Goal: Obtain resource: Obtain resource

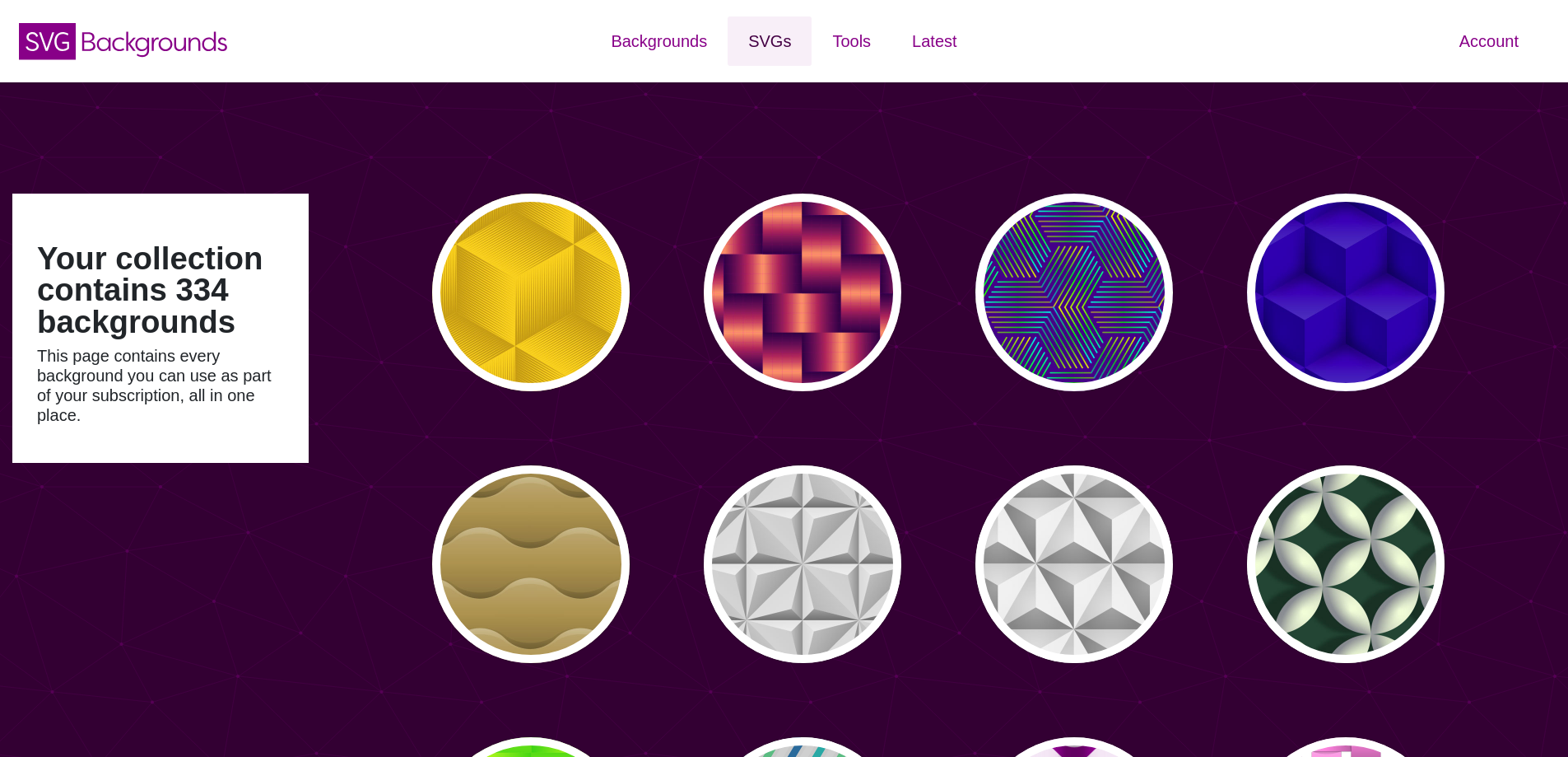
click at [759, 37] on link "SVGs" at bounding box center [769, 41] width 84 height 49
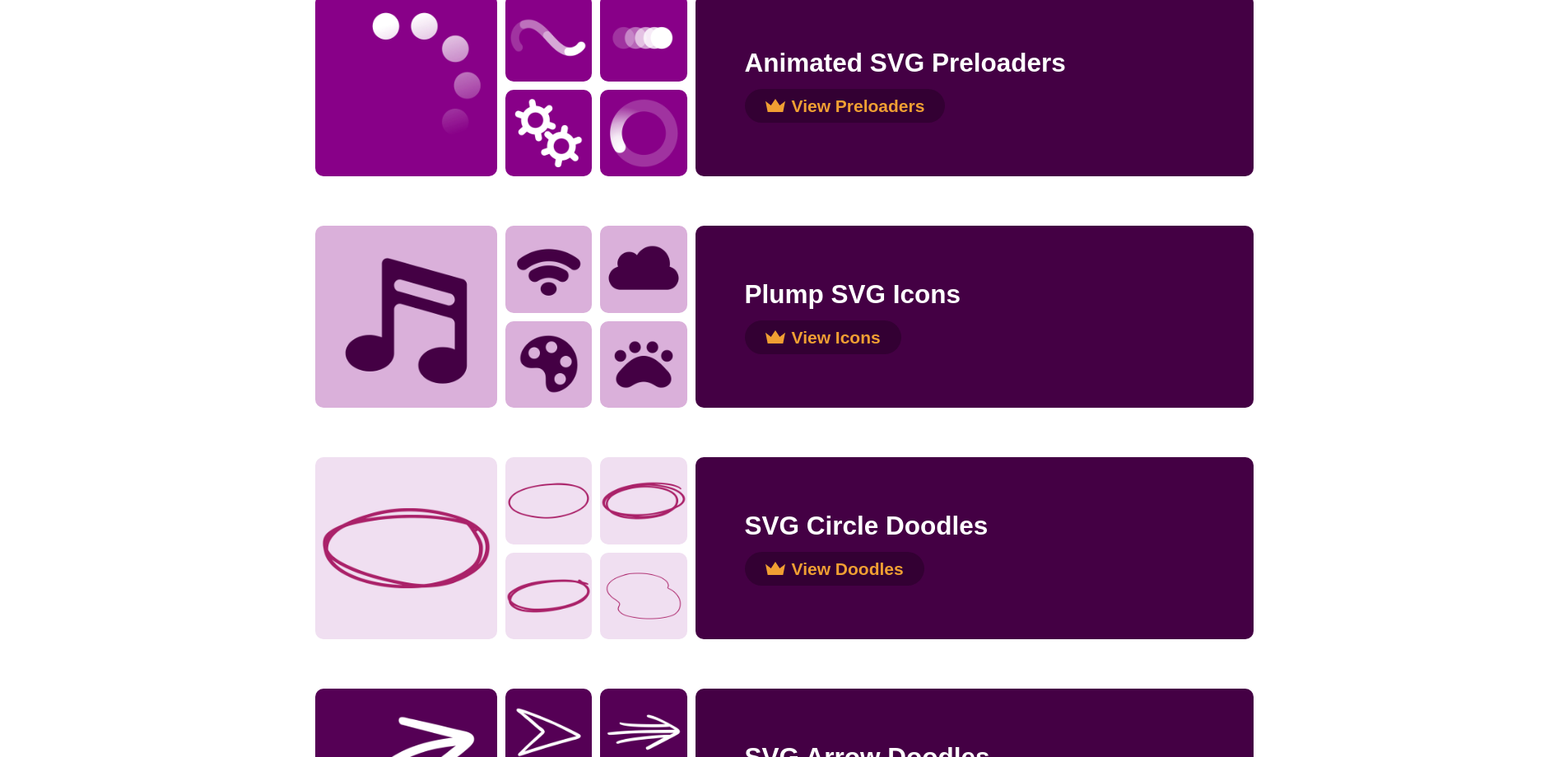
scroll to position [2800, 0]
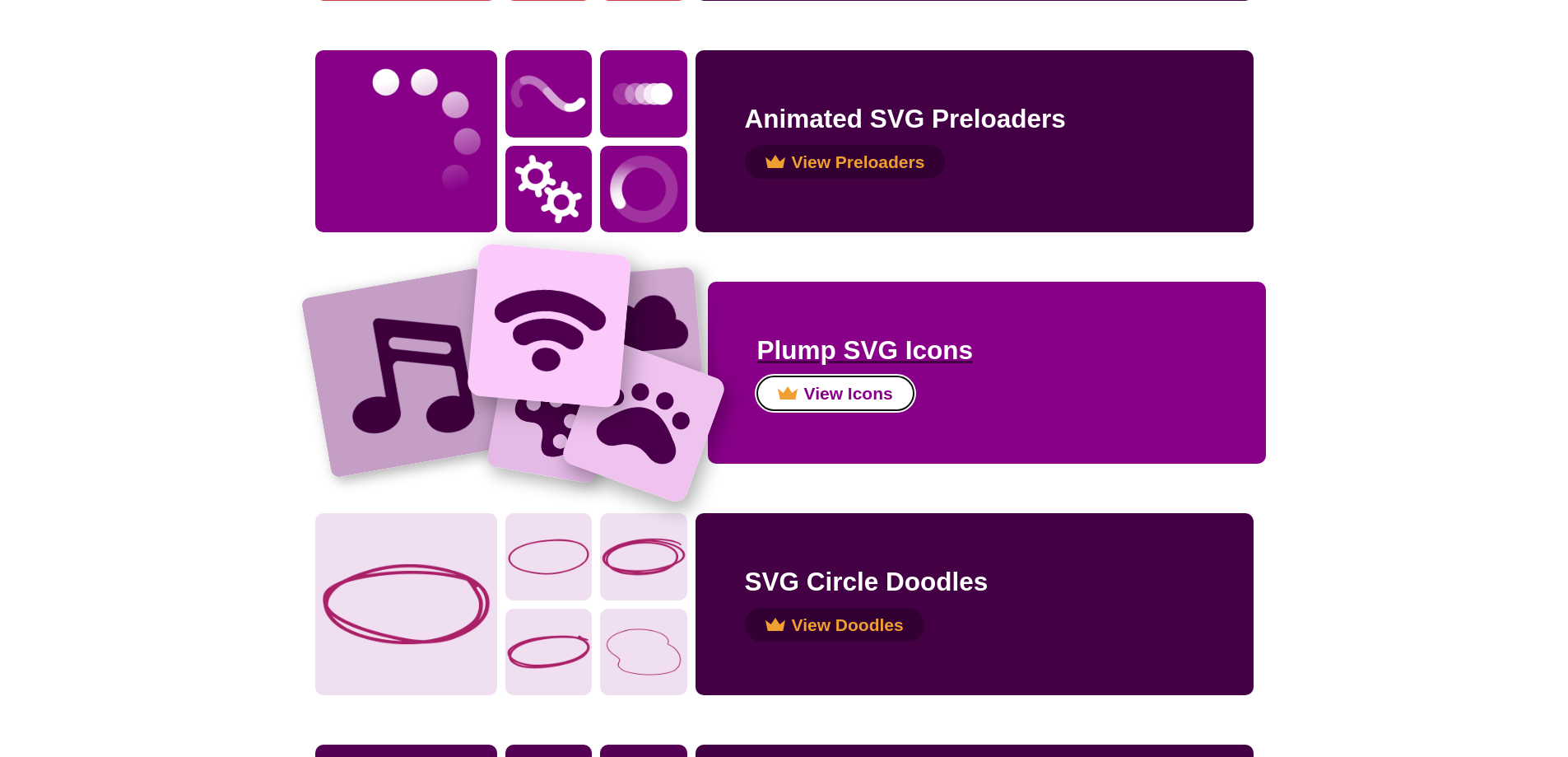
click at [864, 399] on button "View Icons" at bounding box center [835, 394] width 157 height 35
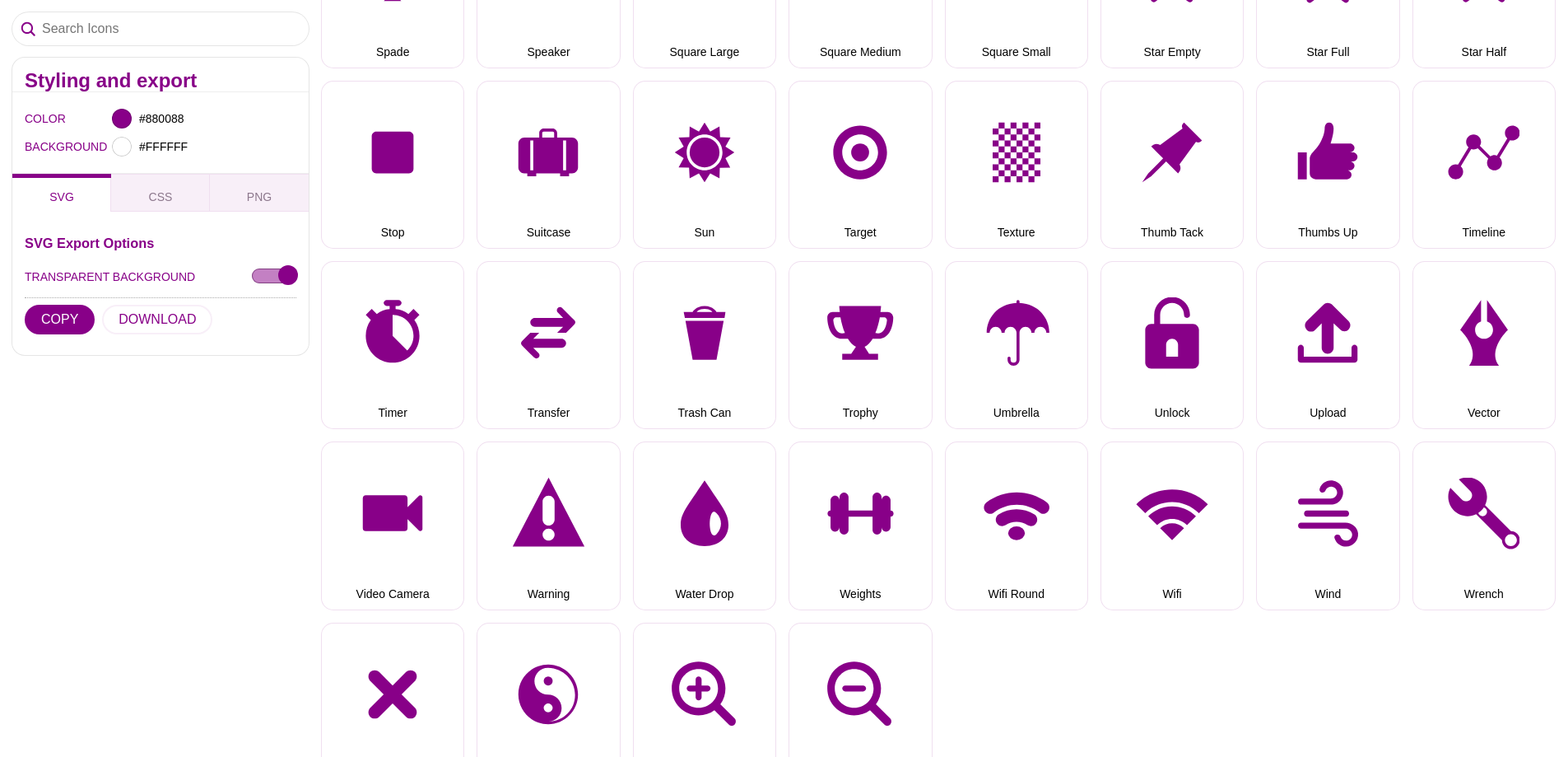
scroll to position [4282, 0]
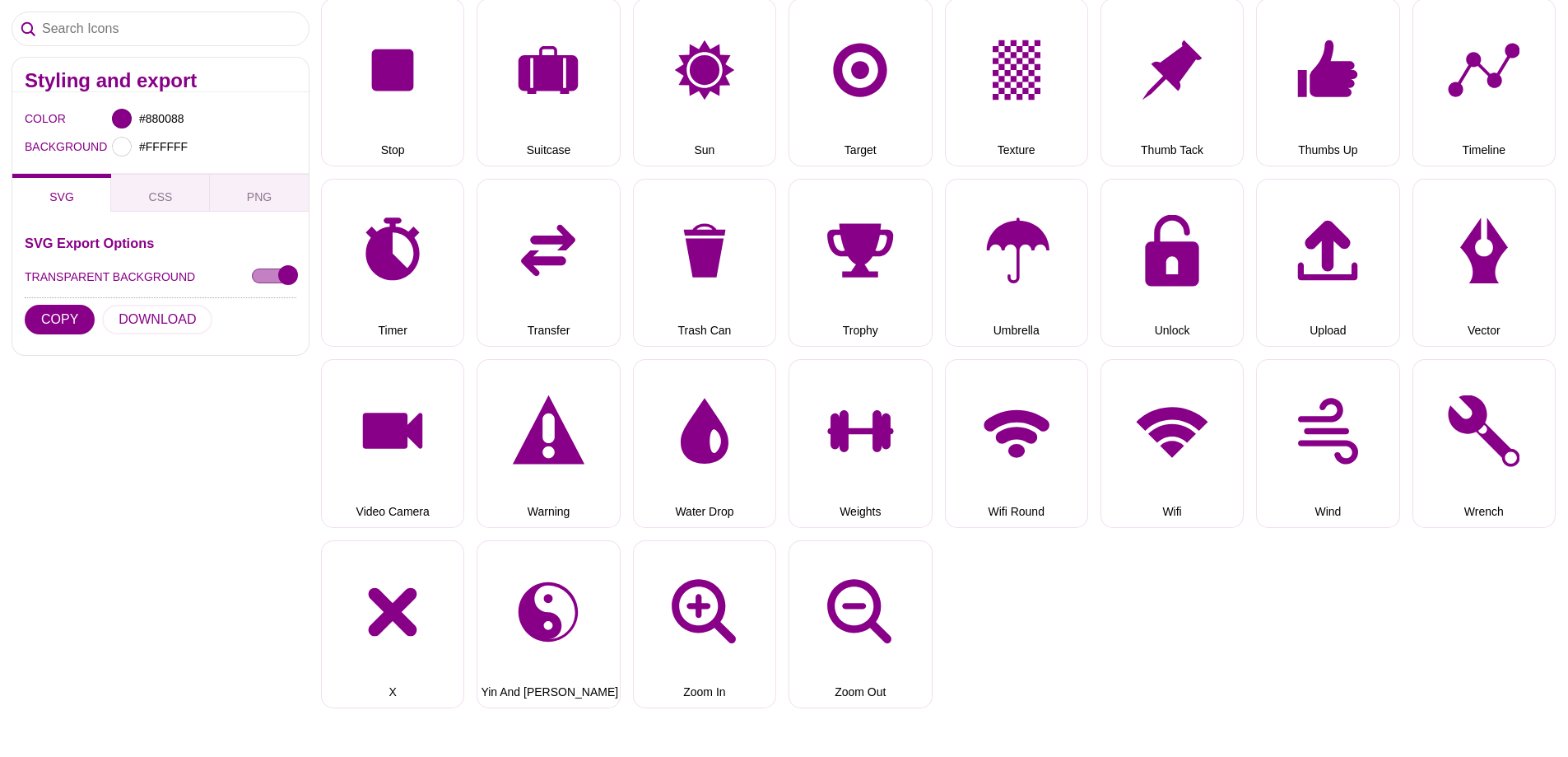
drag, startPoint x: 1356, startPoint y: 610, endPoint x: 1369, endPoint y: 600, distance: 16.4
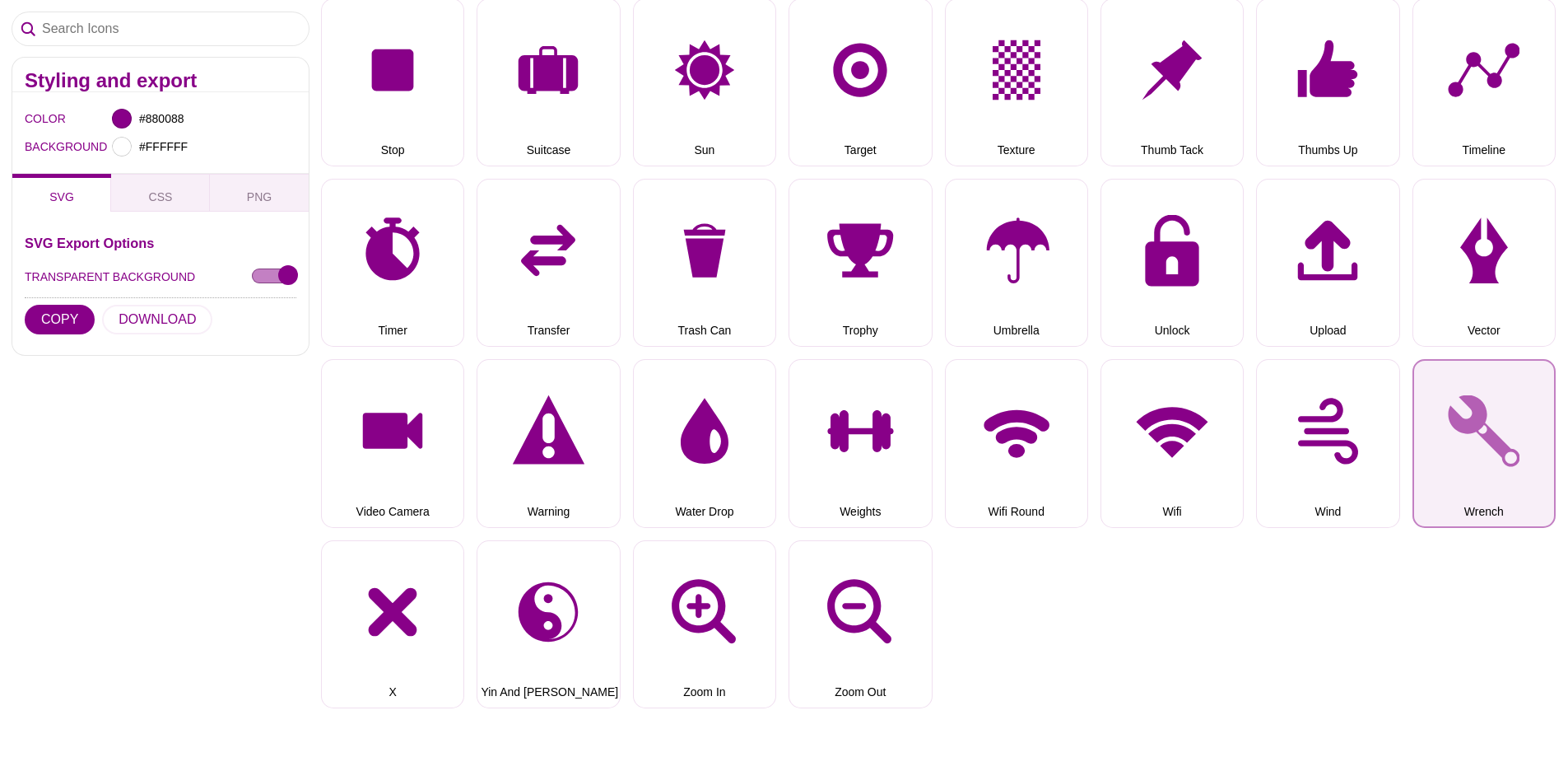
click at [1472, 426] on button "Wrench" at bounding box center [1484, 443] width 144 height 168
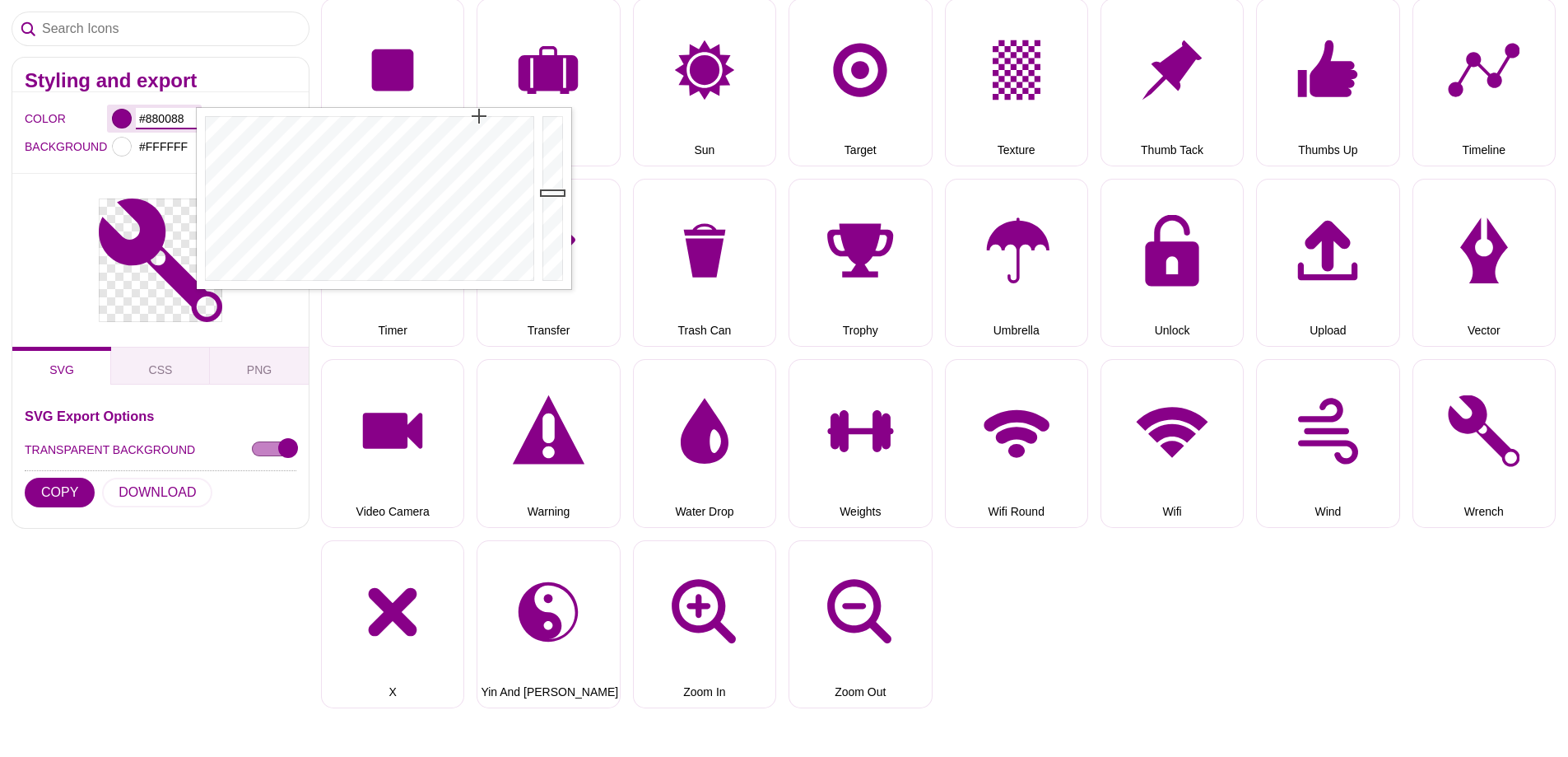
click at [174, 112] on input "#880088" at bounding box center [166, 119] width 61 height 22
paste input "205683"
type input "#205683"
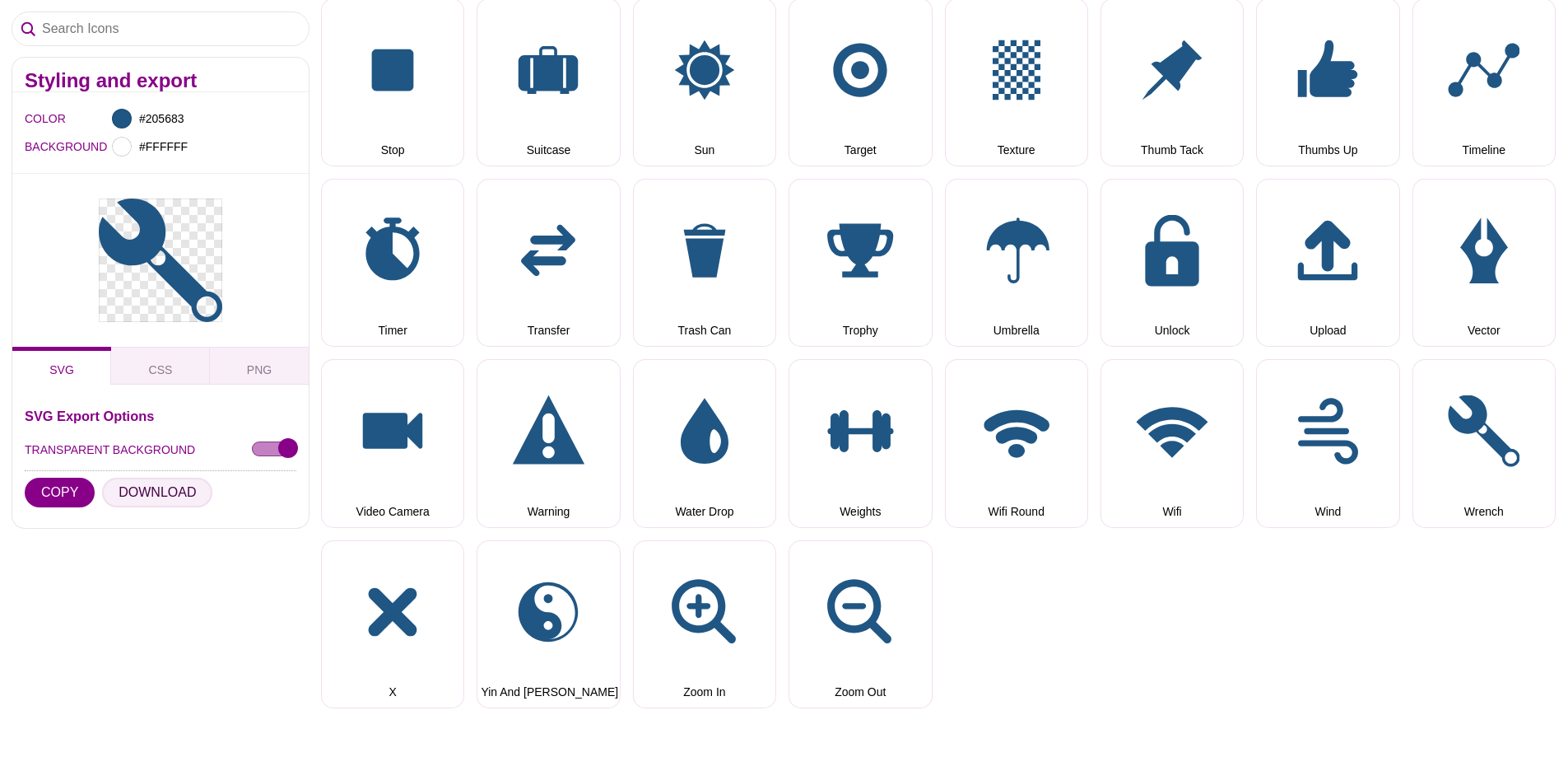
click at [156, 491] on button "DOWNLOAD" at bounding box center [157, 492] width 111 height 29
click at [35, 490] on button "COPY" at bounding box center [60, 492] width 70 height 29
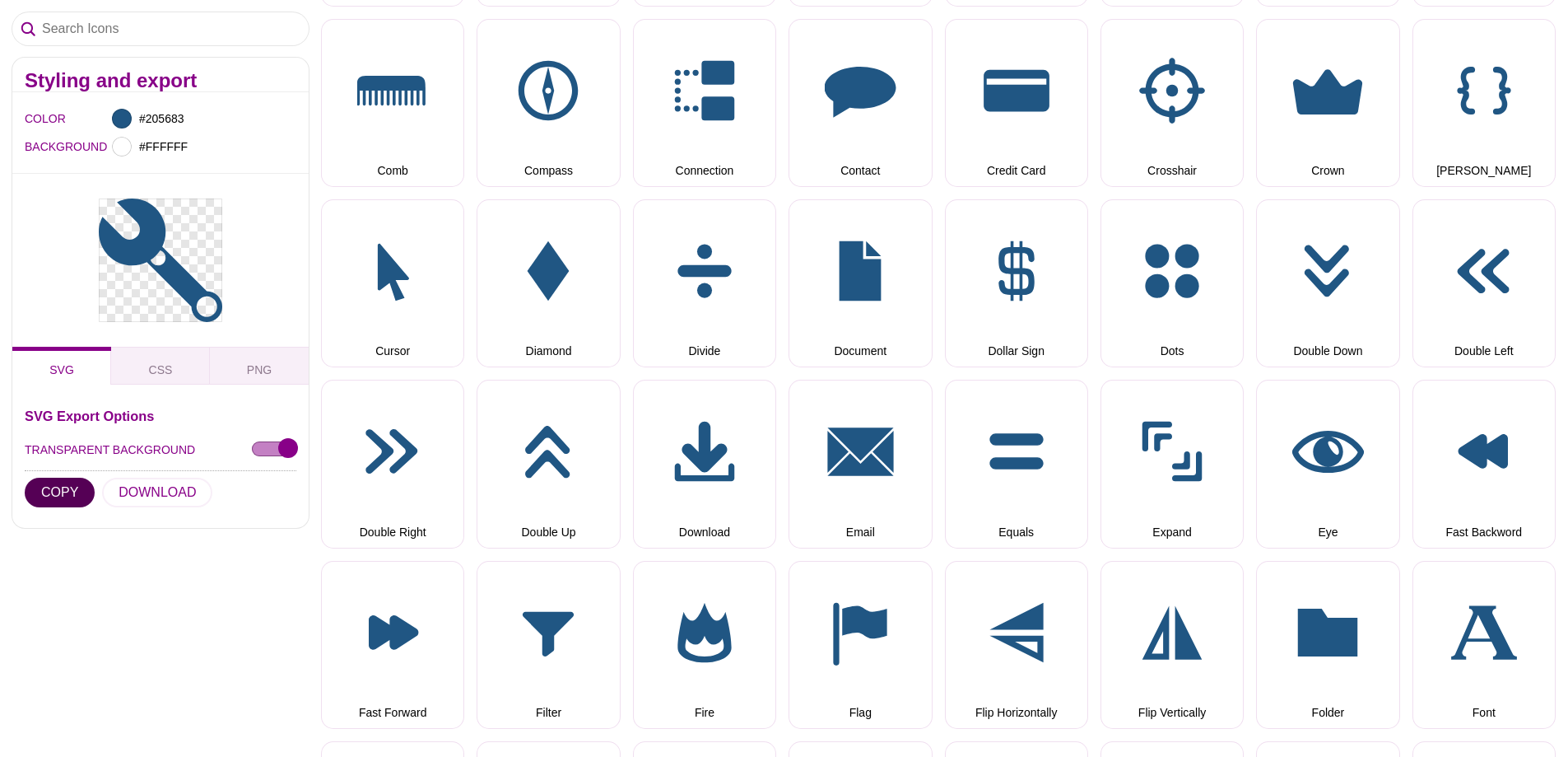
scroll to position [1400, 0]
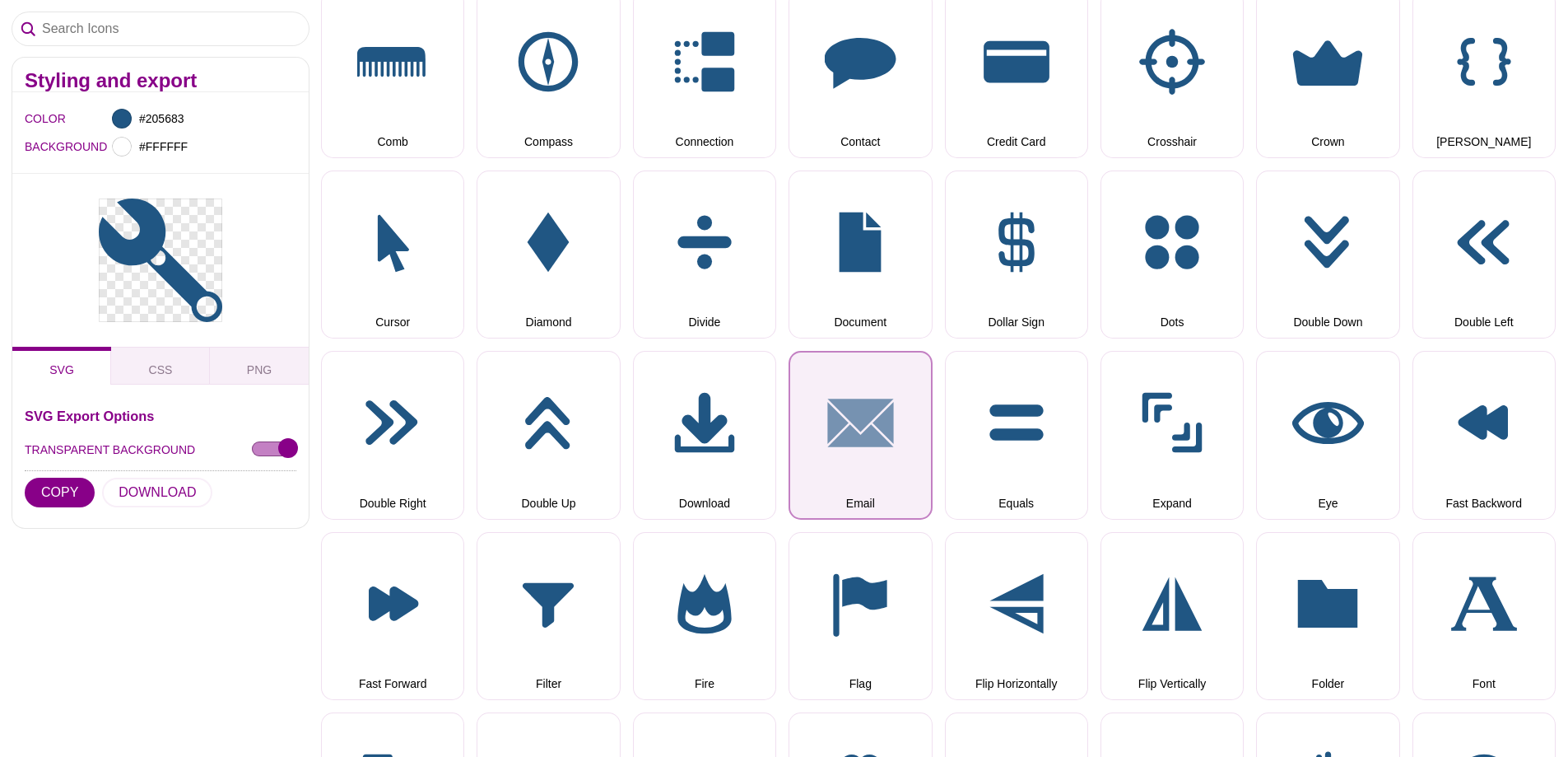
click at [844, 493] on button "Email" at bounding box center [861, 434] width 144 height 168
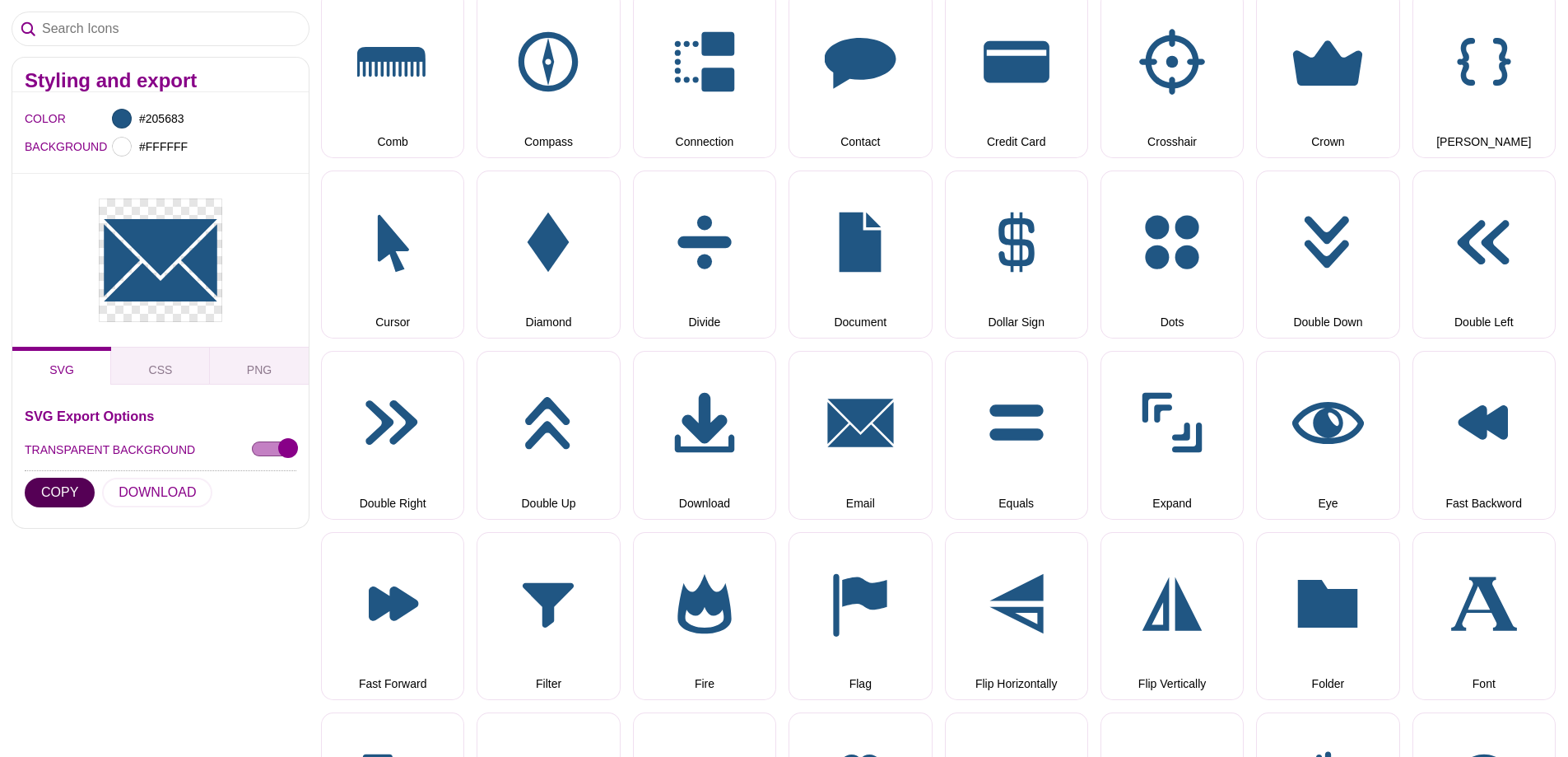
click at [44, 493] on button "COPY" at bounding box center [60, 492] width 70 height 29
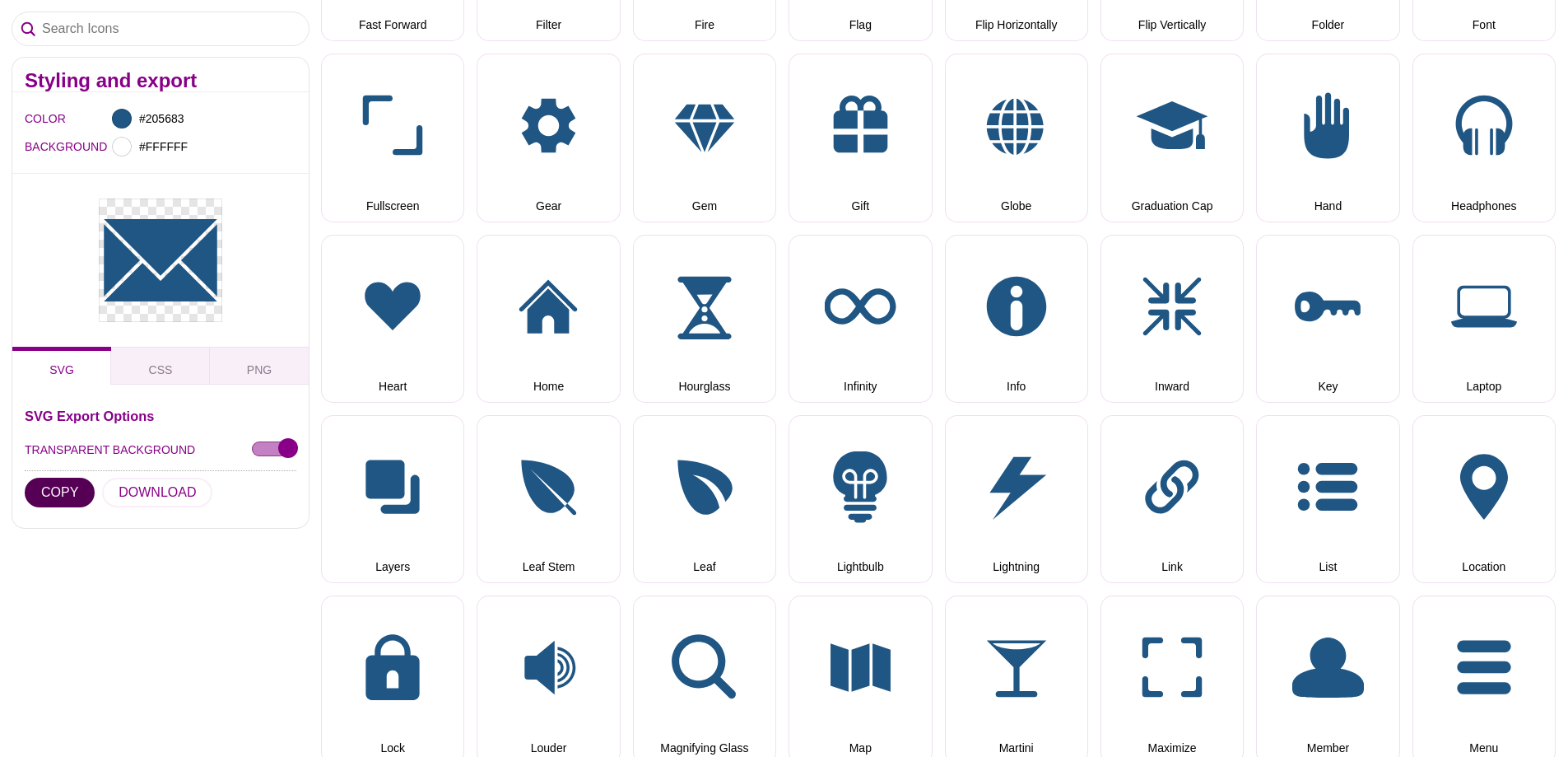
scroll to position [2141, 0]
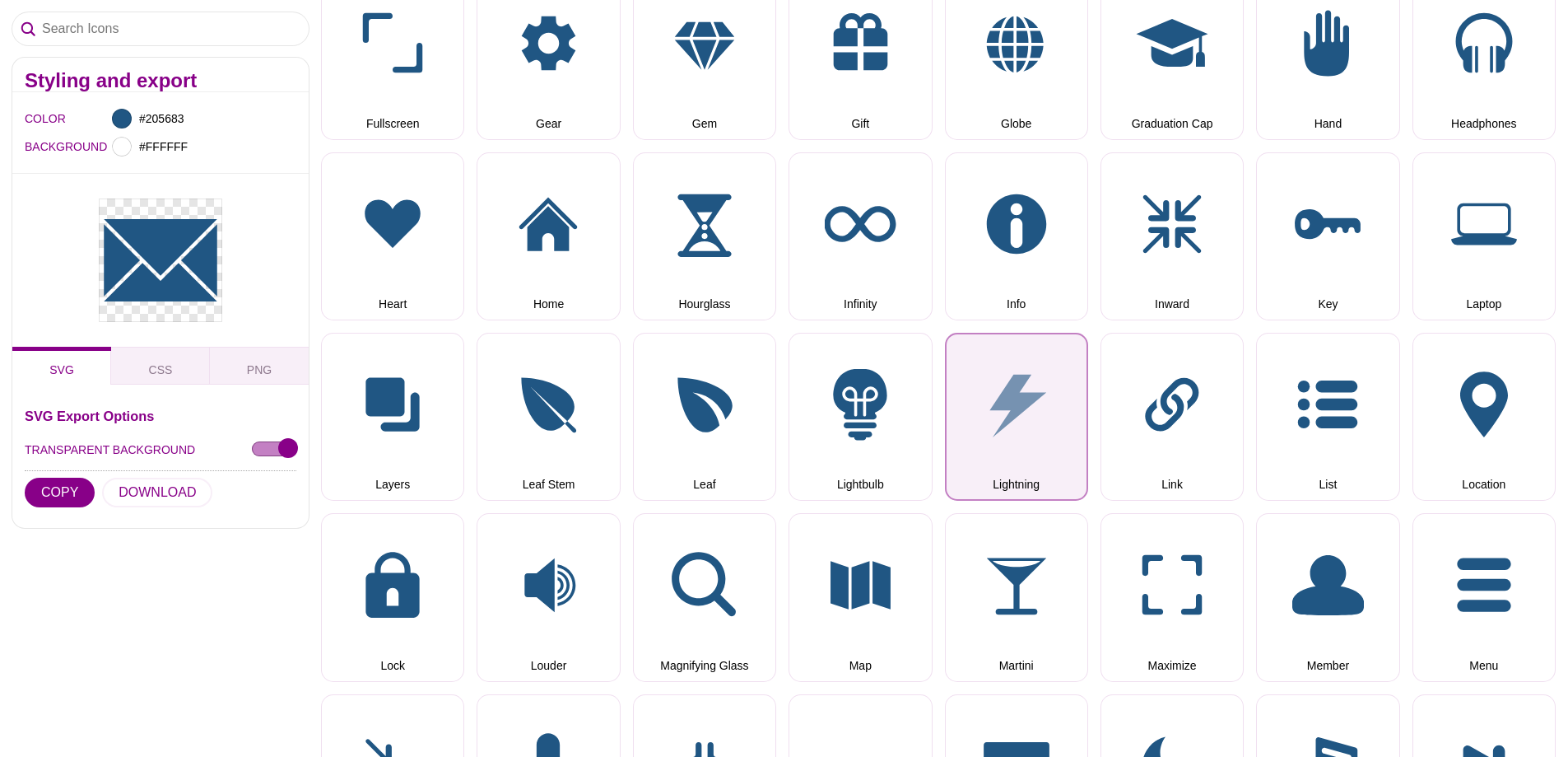
click at [1028, 461] on button "Lightning" at bounding box center [1017, 417] width 144 height 168
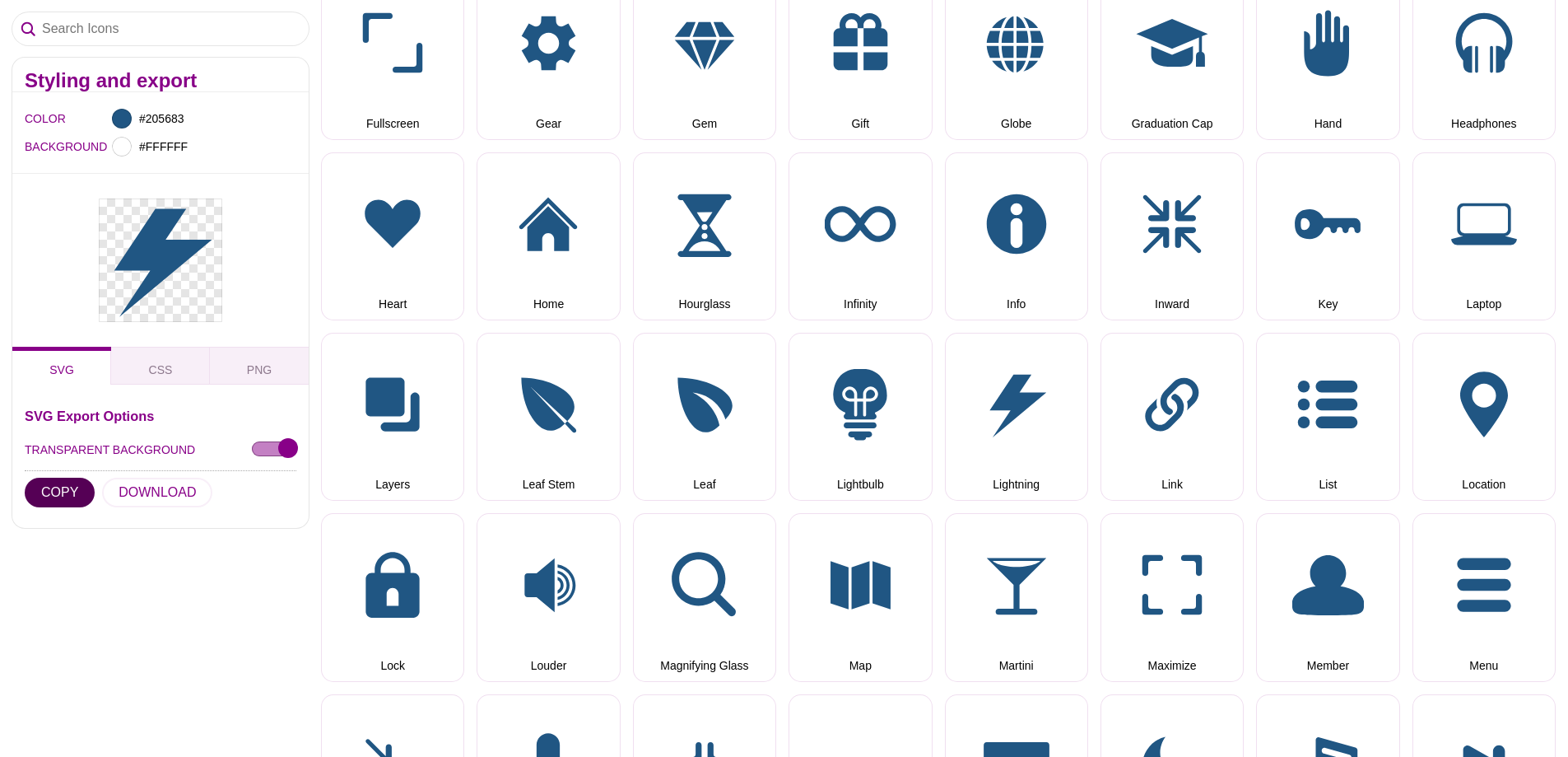
click at [52, 490] on button "COPY" at bounding box center [60, 492] width 70 height 29
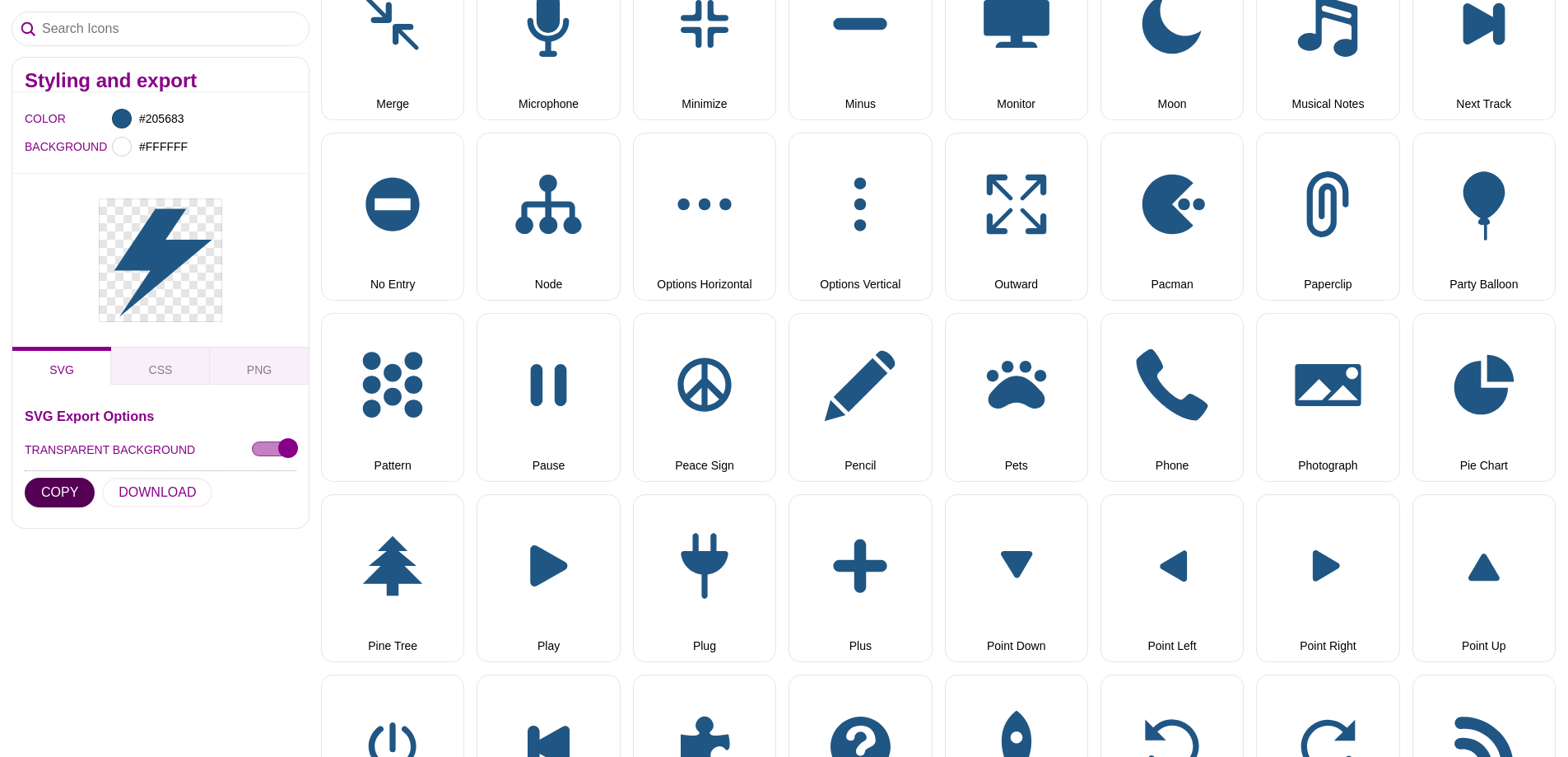
scroll to position [2882, 0]
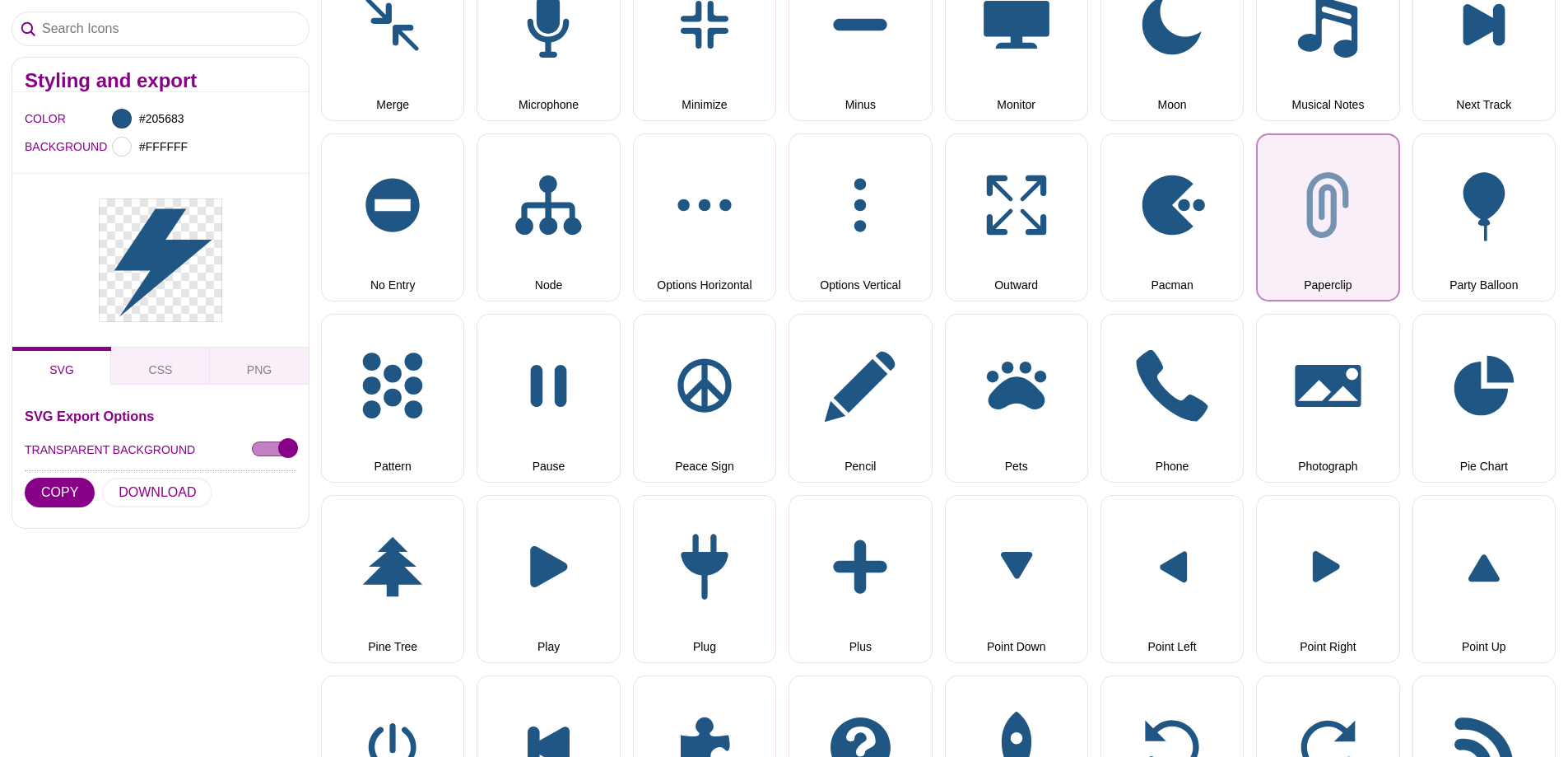
click at [1300, 268] on button "Paperclip" at bounding box center [1328, 217] width 144 height 168
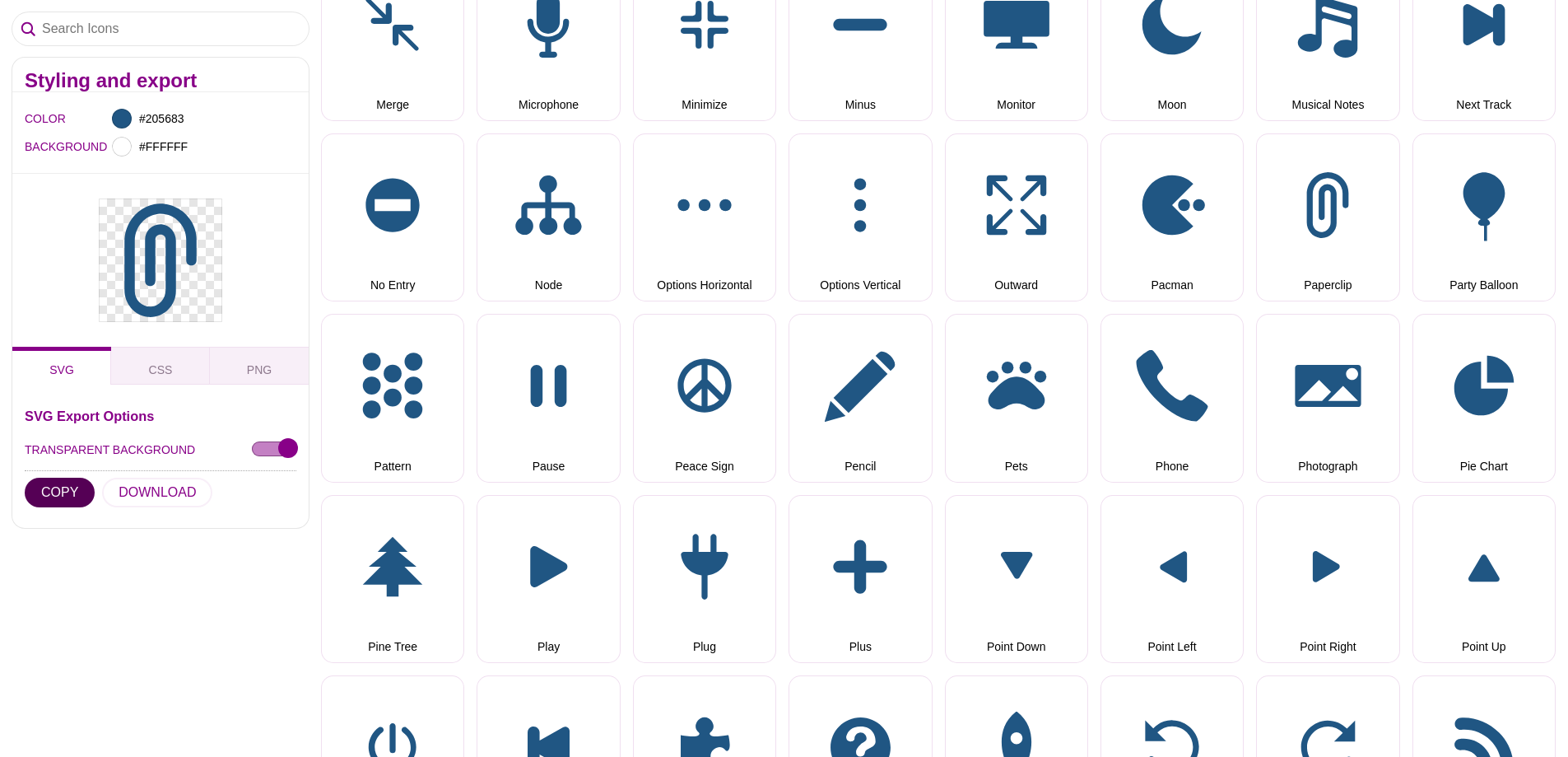
click at [42, 486] on button "COPY" at bounding box center [60, 492] width 70 height 29
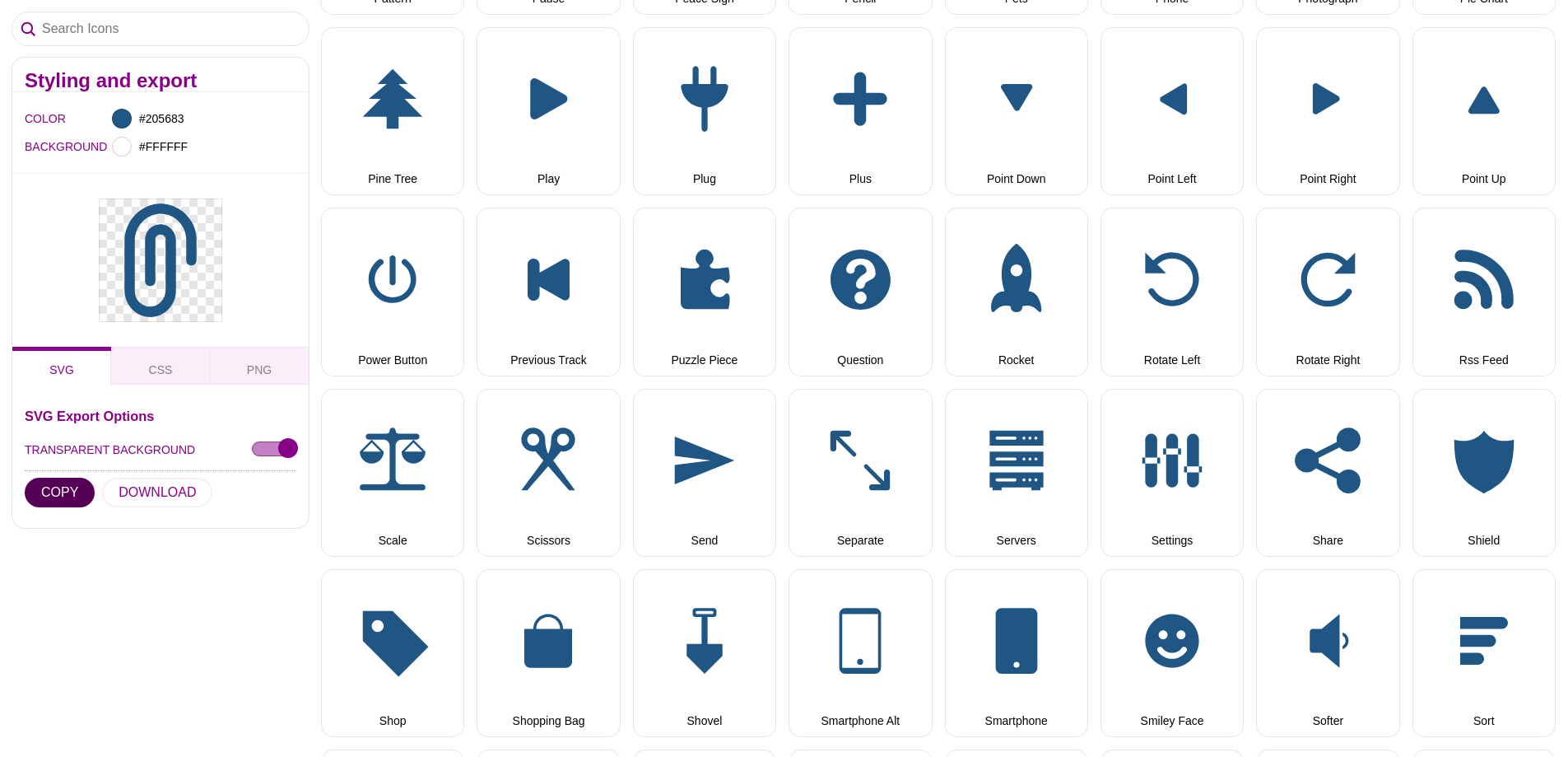
scroll to position [3376, 0]
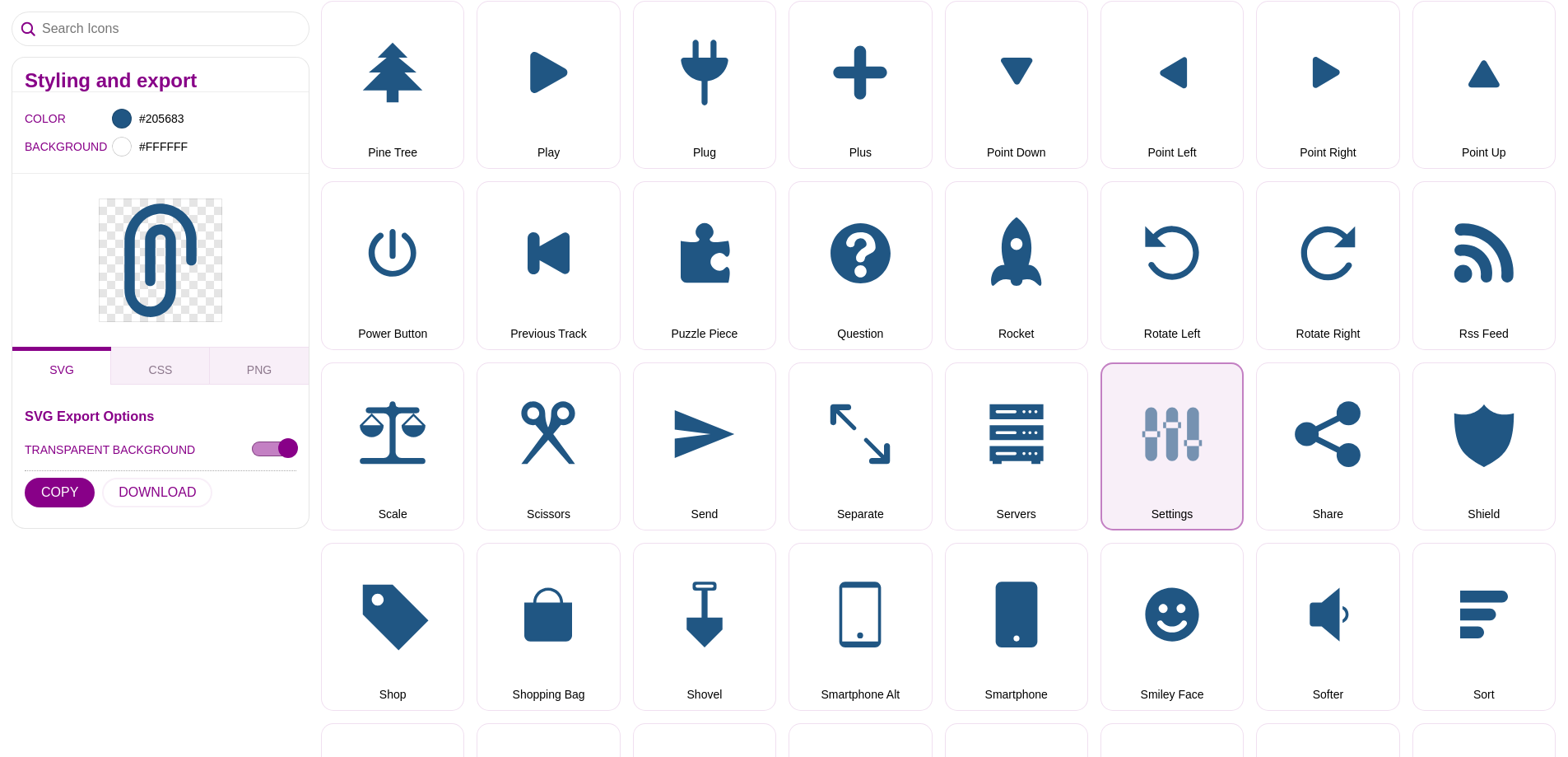
click at [1148, 418] on button "Settings" at bounding box center [1172, 446] width 144 height 168
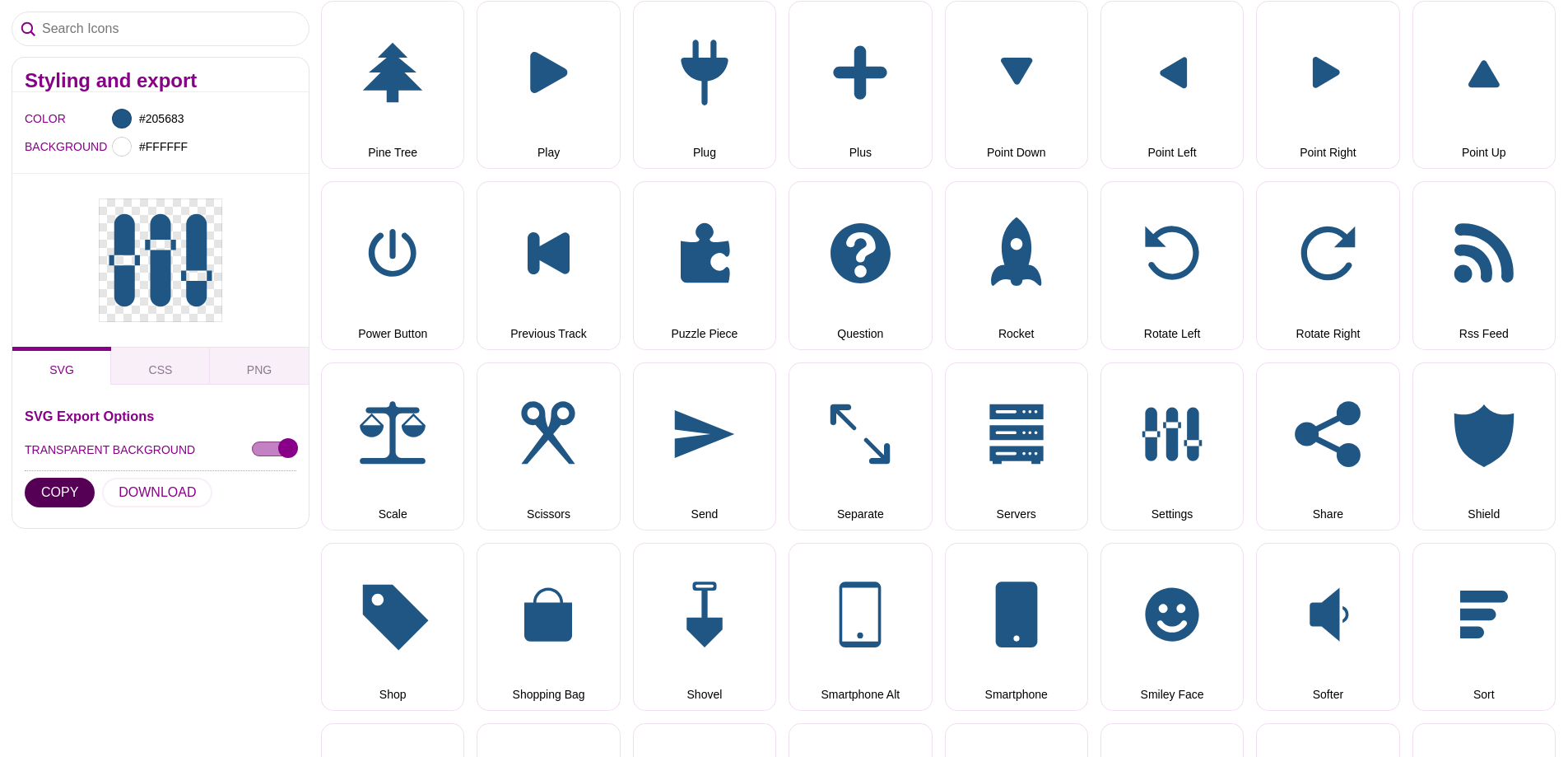
click at [34, 496] on button "COPY" at bounding box center [60, 492] width 70 height 29
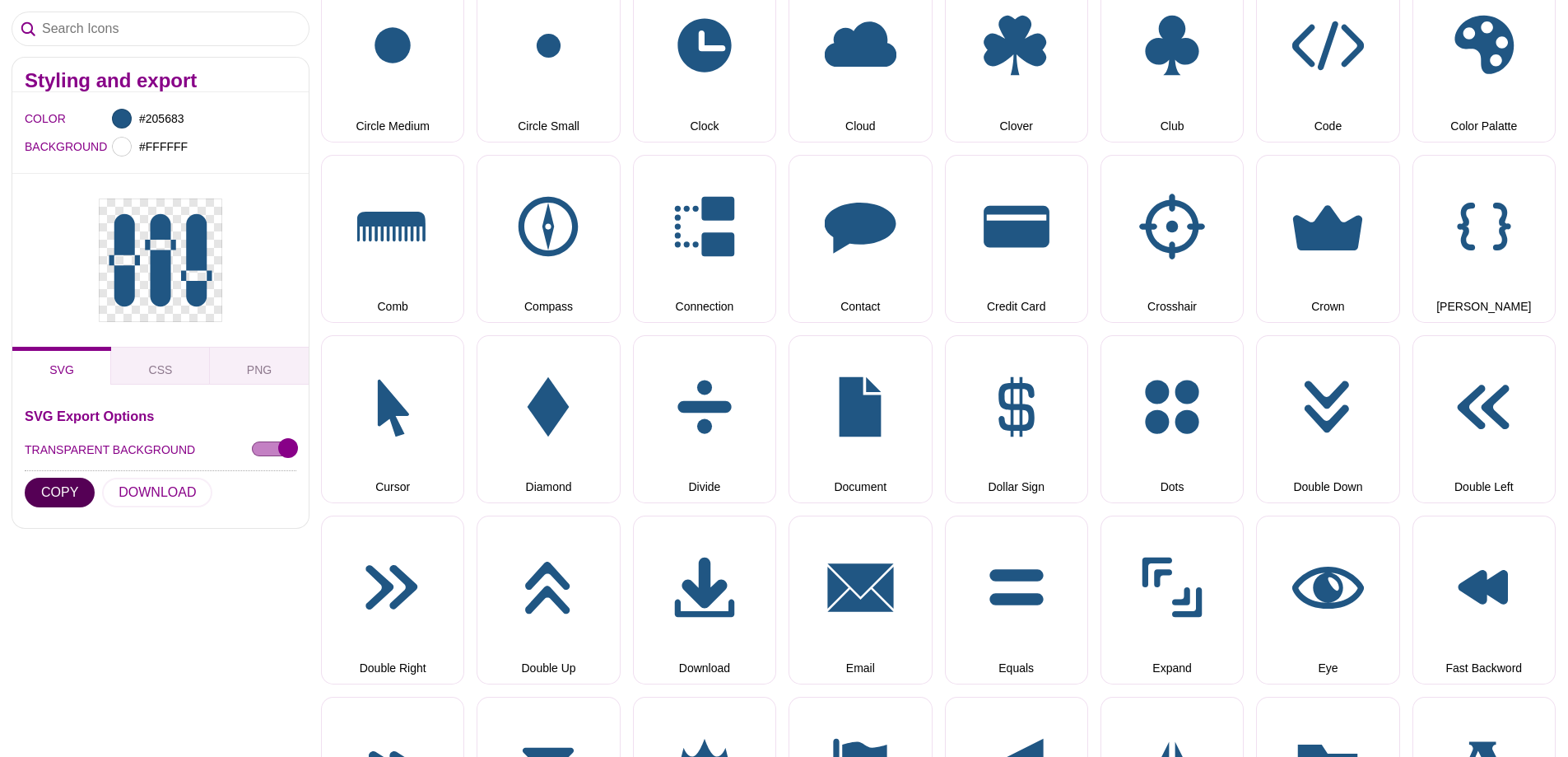
scroll to position [1152, 0]
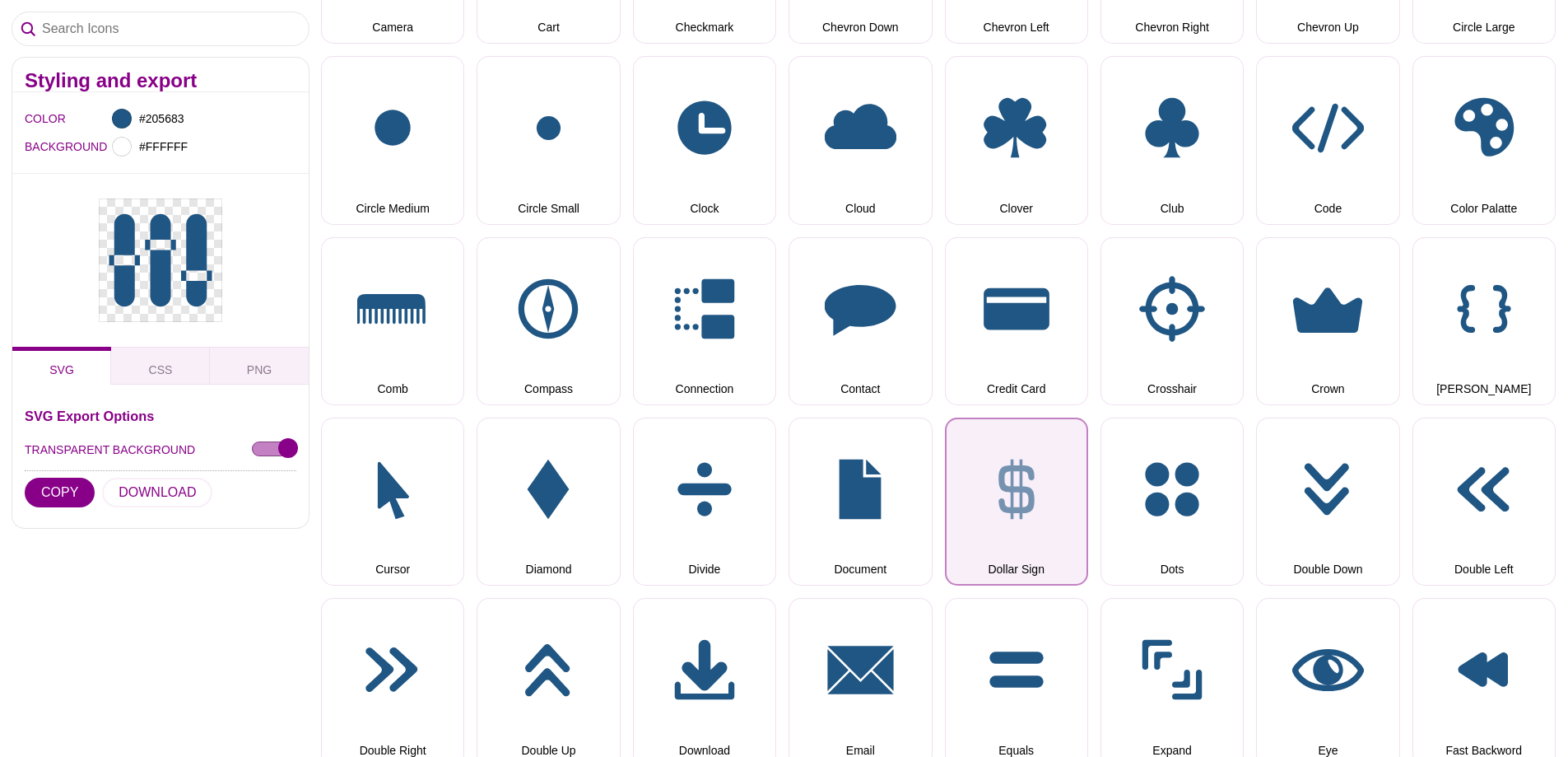
click at [996, 497] on button "Dollar Sign" at bounding box center [1017, 502] width 144 height 168
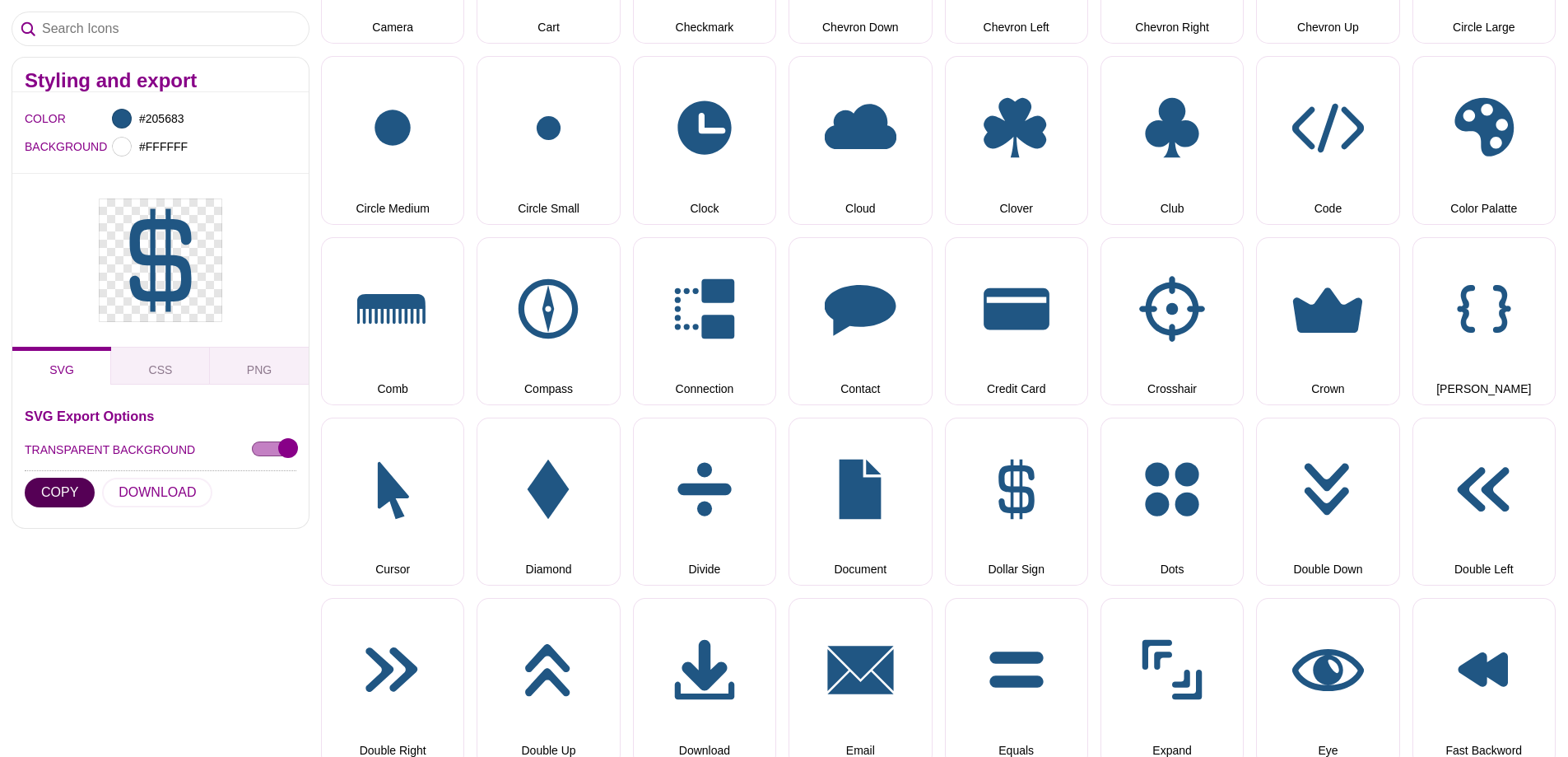
click at [51, 492] on button "COPY" at bounding box center [60, 492] width 70 height 29
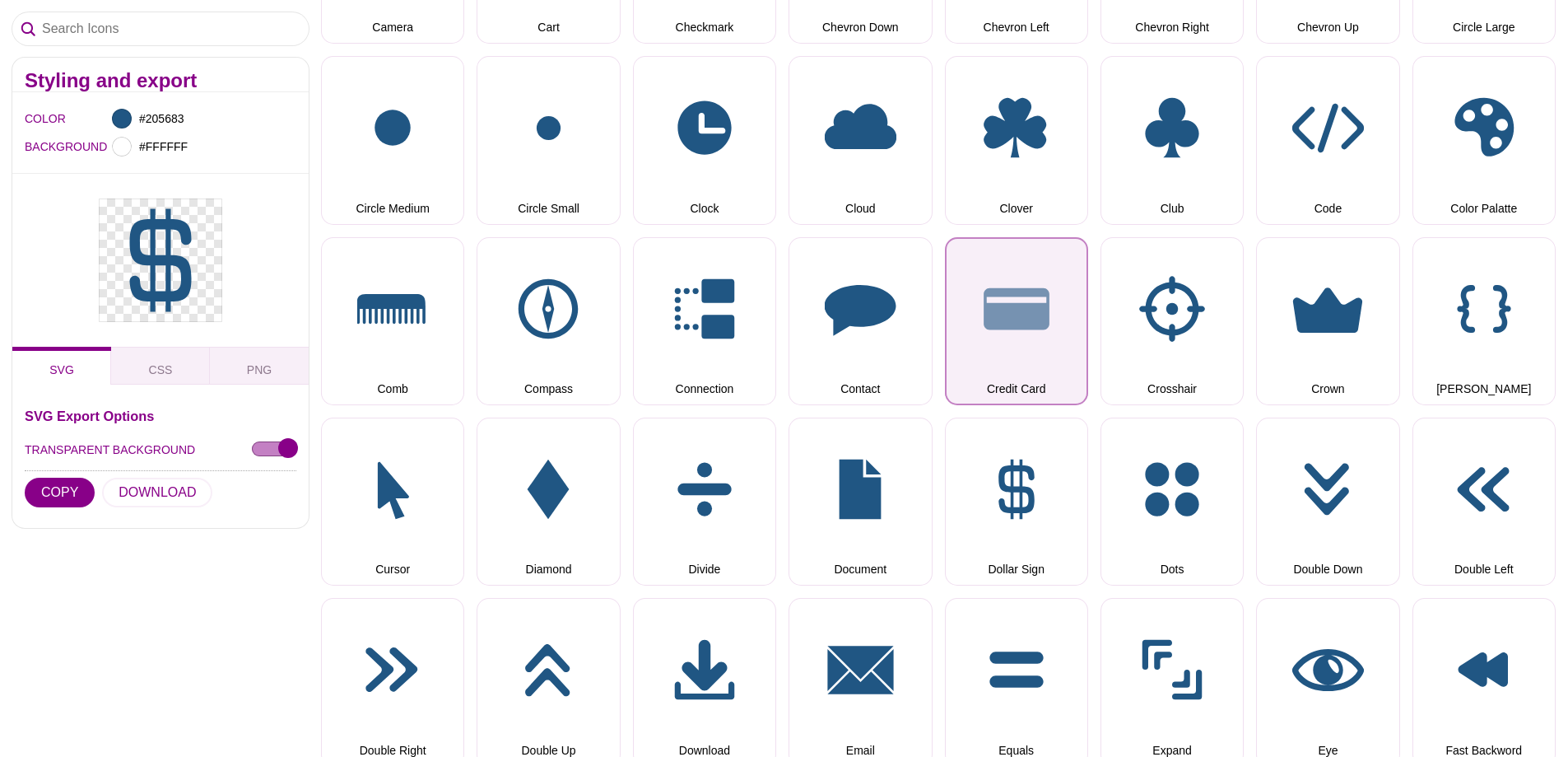
click at [1031, 330] on button "Credit Card" at bounding box center [1017, 321] width 144 height 168
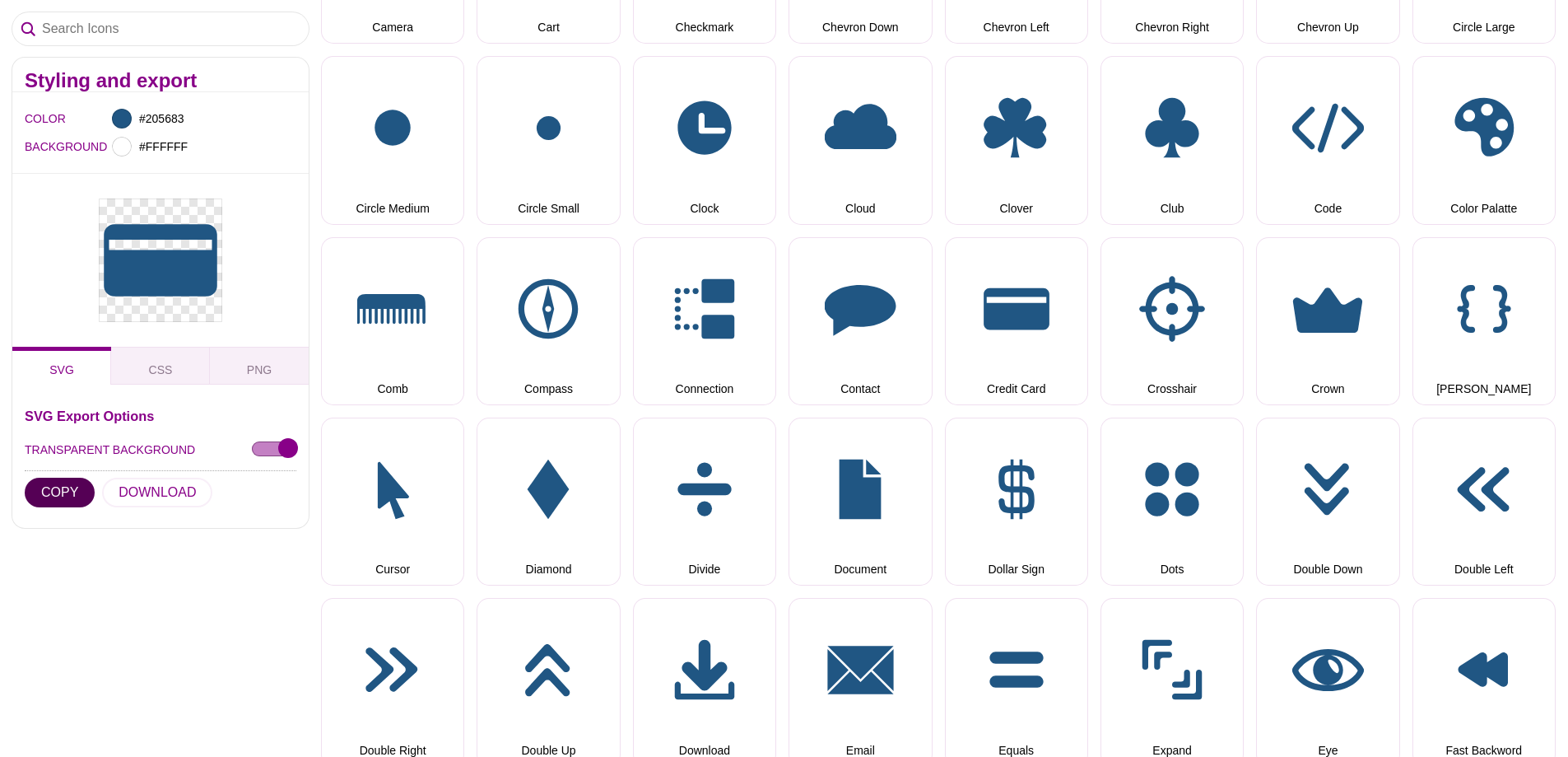
click at [56, 485] on button "COPY" at bounding box center [60, 492] width 70 height 29
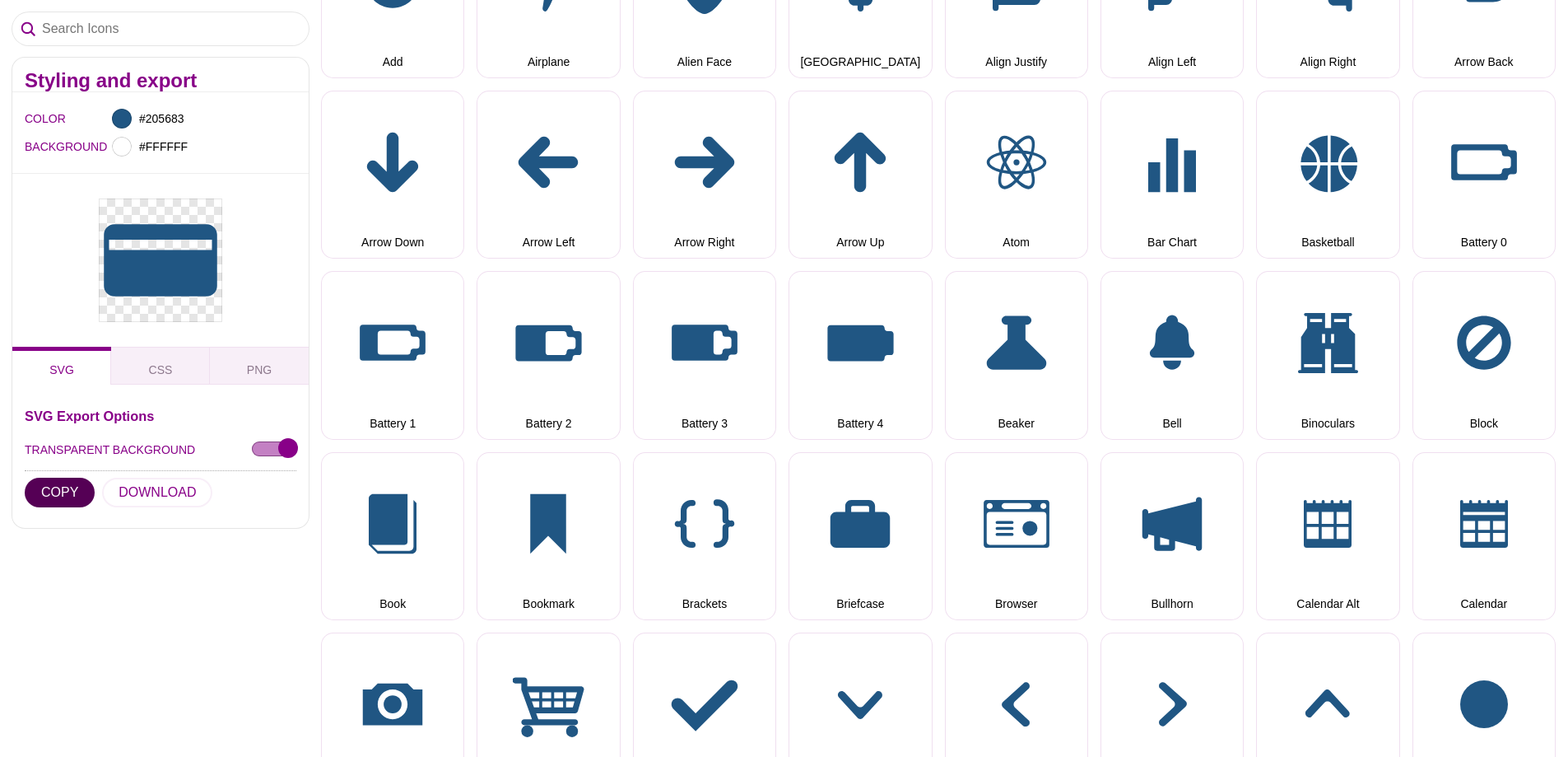
scroll to position [0, 0]
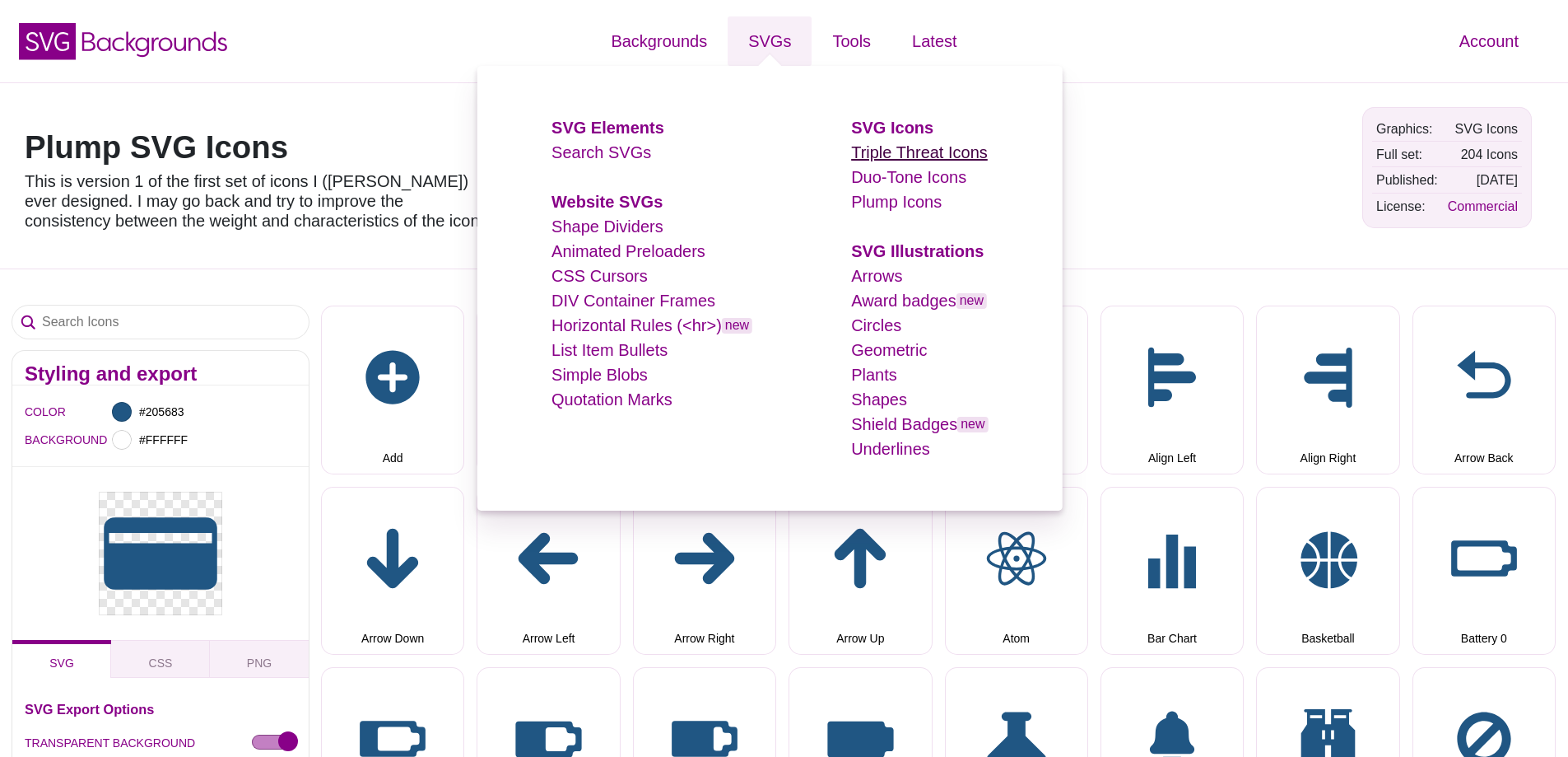
click at [883, 161] on link "Triple Threat Icons" at bounding box center [919, 152] width 137 height 18
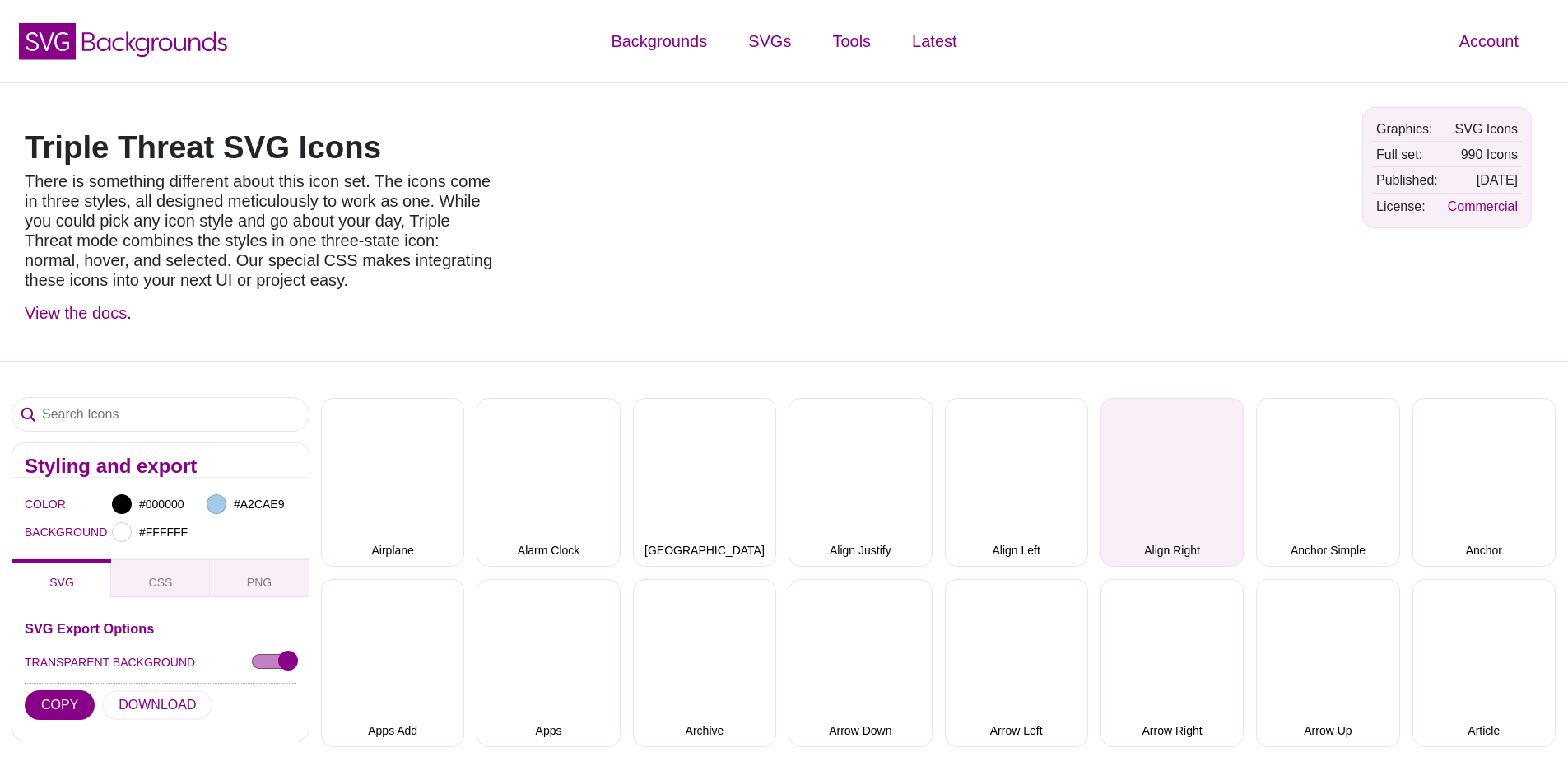
select select "triple threat"
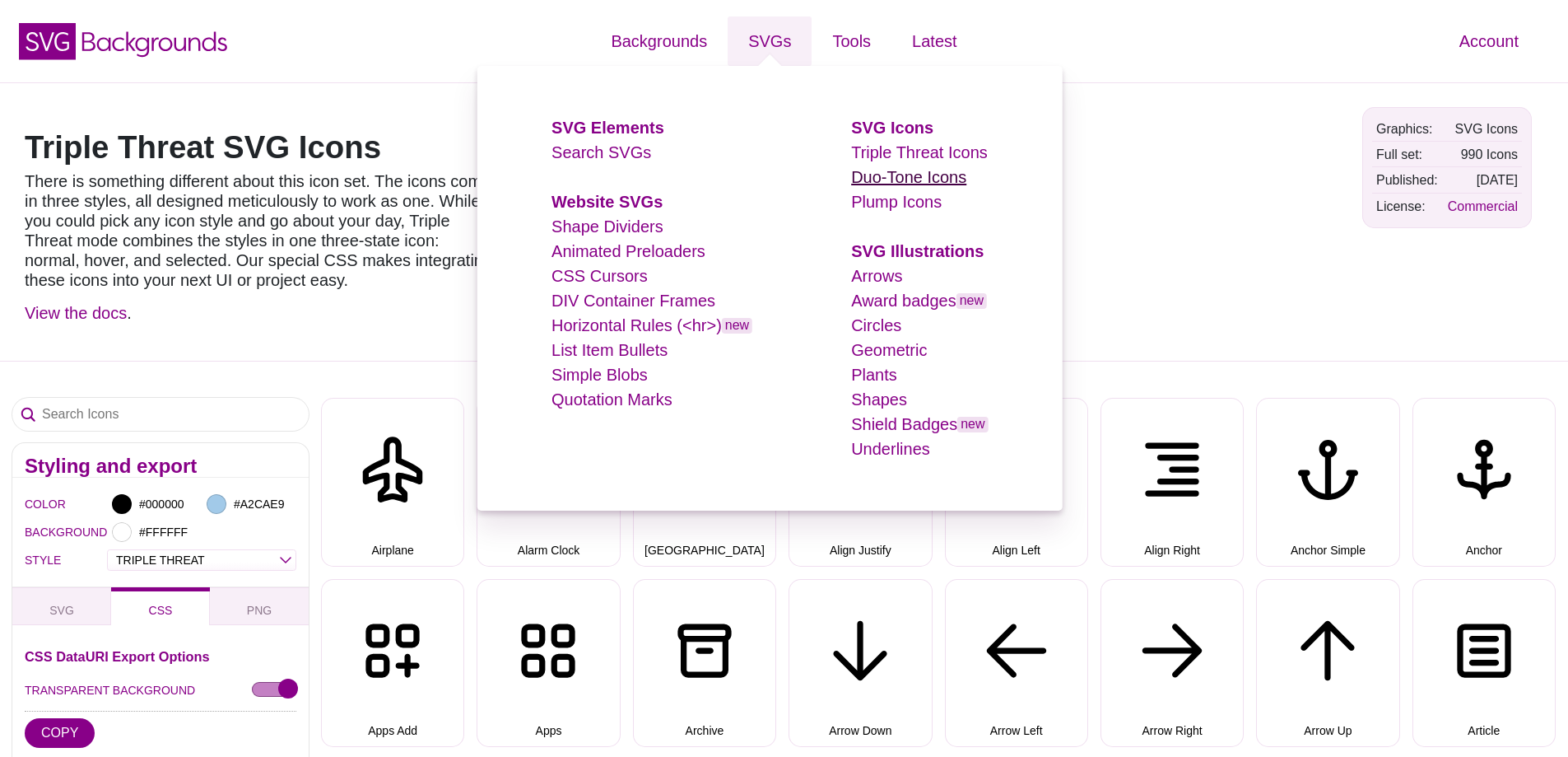
click at [864, 179] on link "Duo-Tone Icons" at bounding box center [908, 176] width 115 height 18
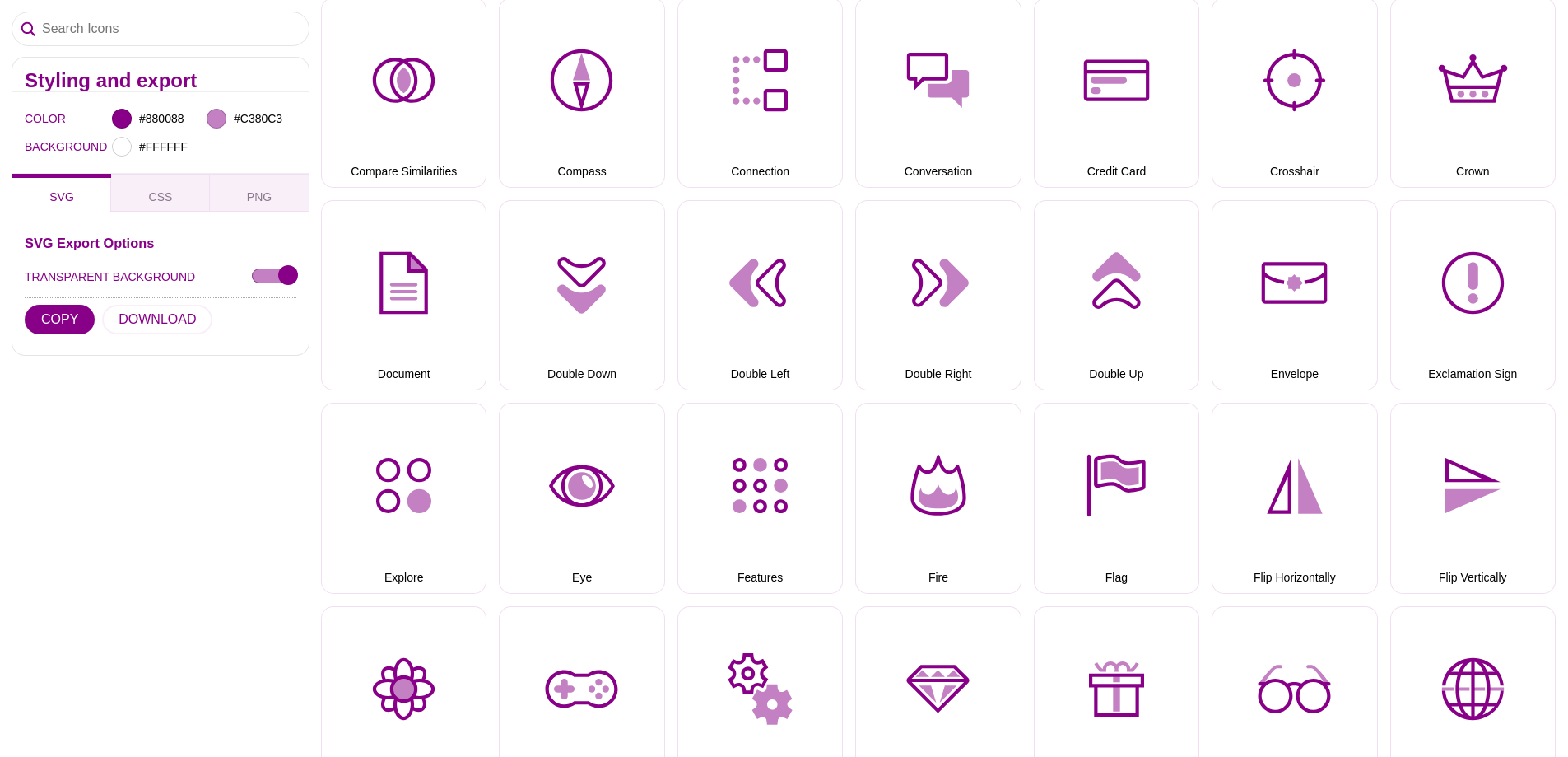
scroll to position [1318, 0]
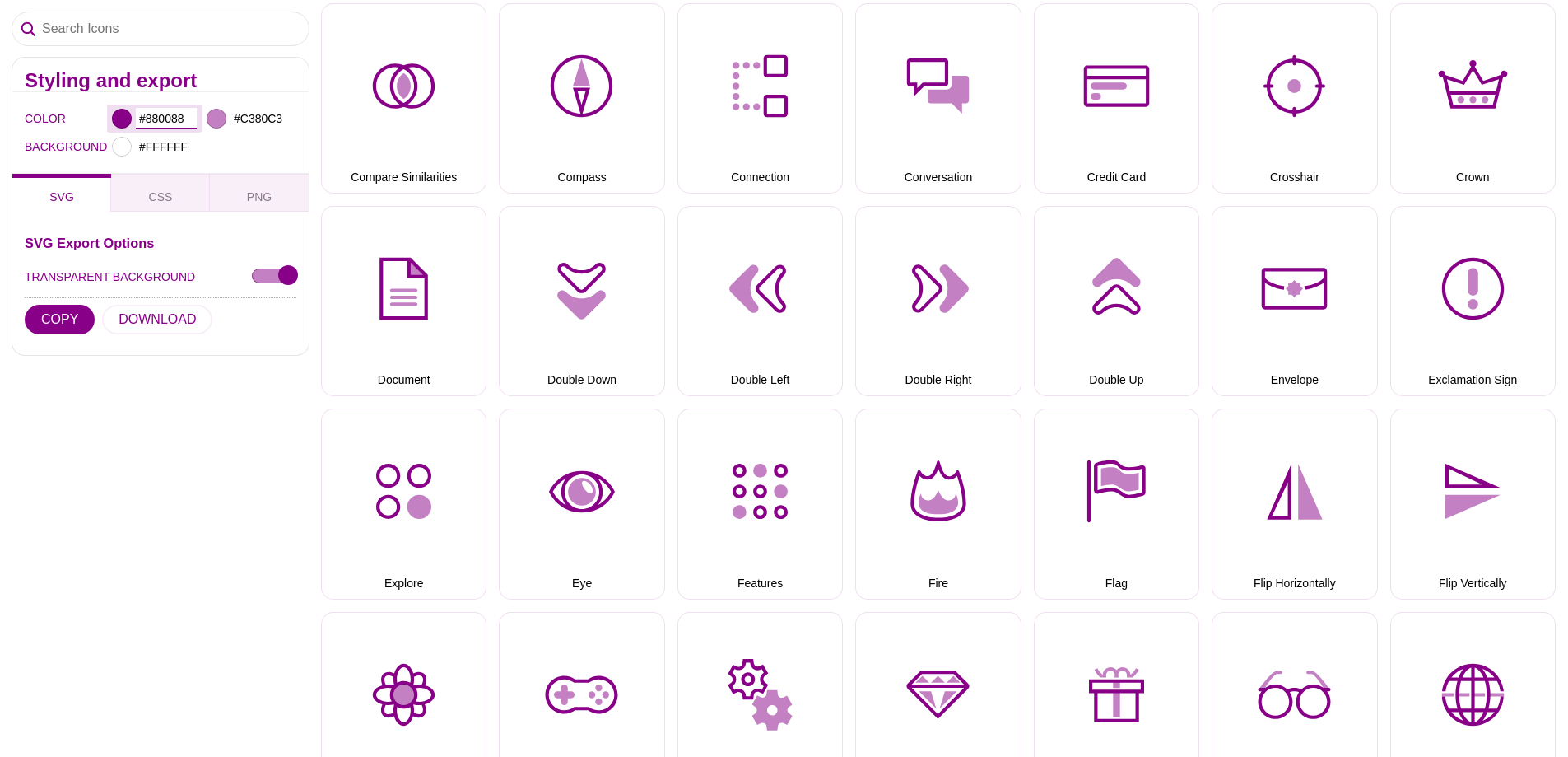
click at [162, 119] on input "#880088" at bounding box center [166, 119] width 61 height 22
paste input "205683"
type input "#205683"
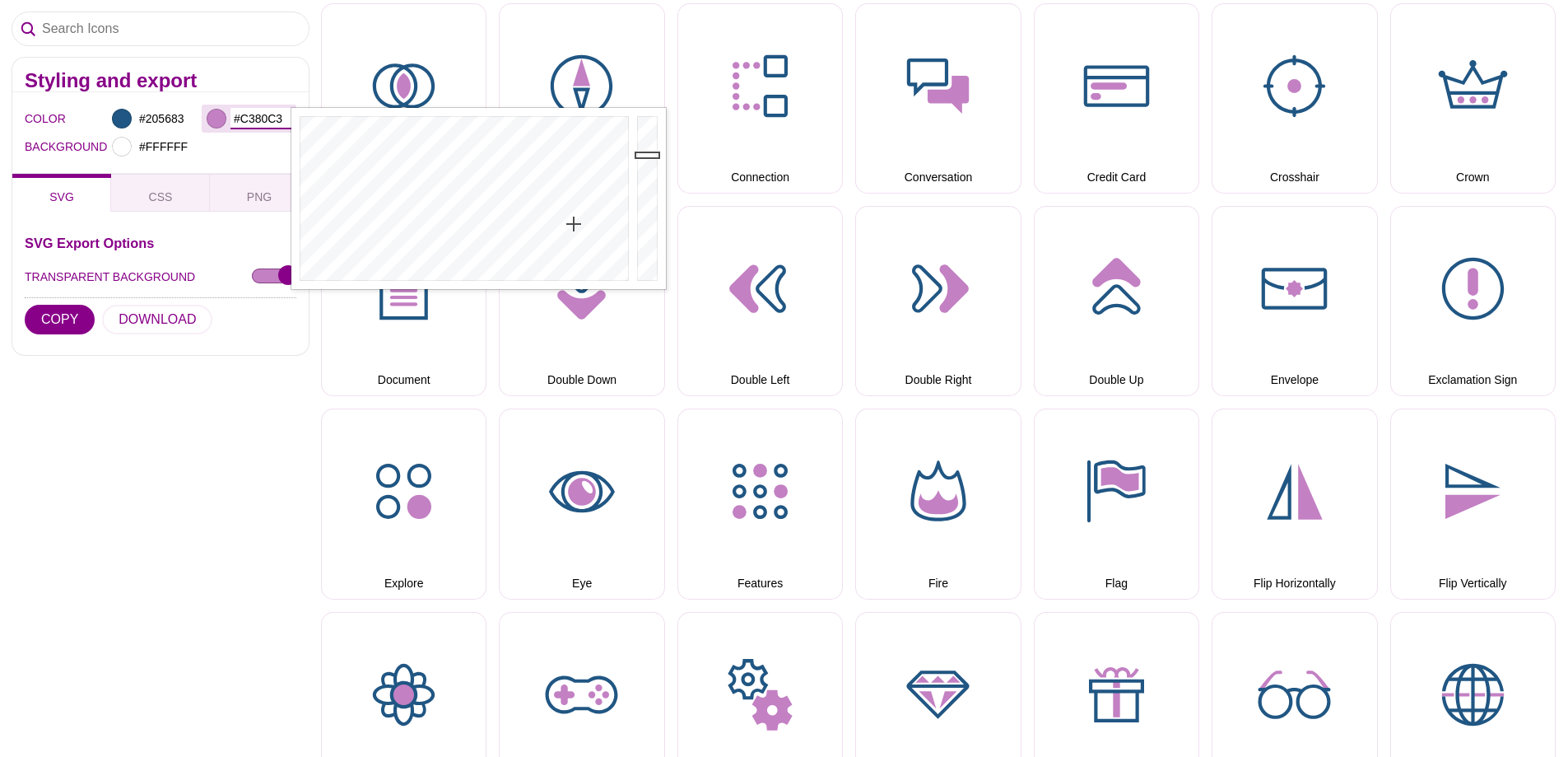
click at [261, 114] on input "#C380C3" at bounding box center [260, 119] width 61 height 22
paste input "4F80A8"
type input "#4F80A8"
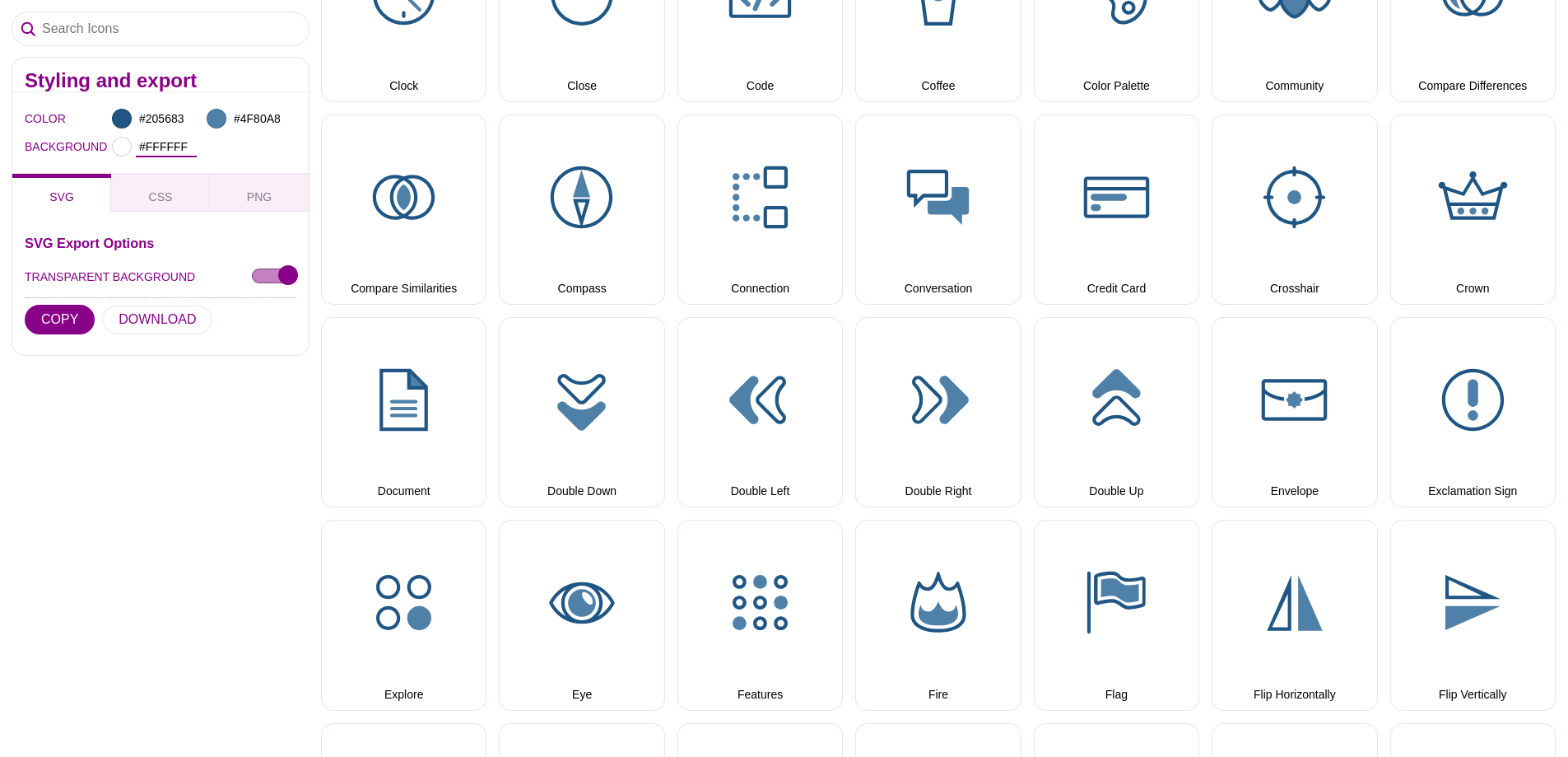
scroll to position [1235, 0]
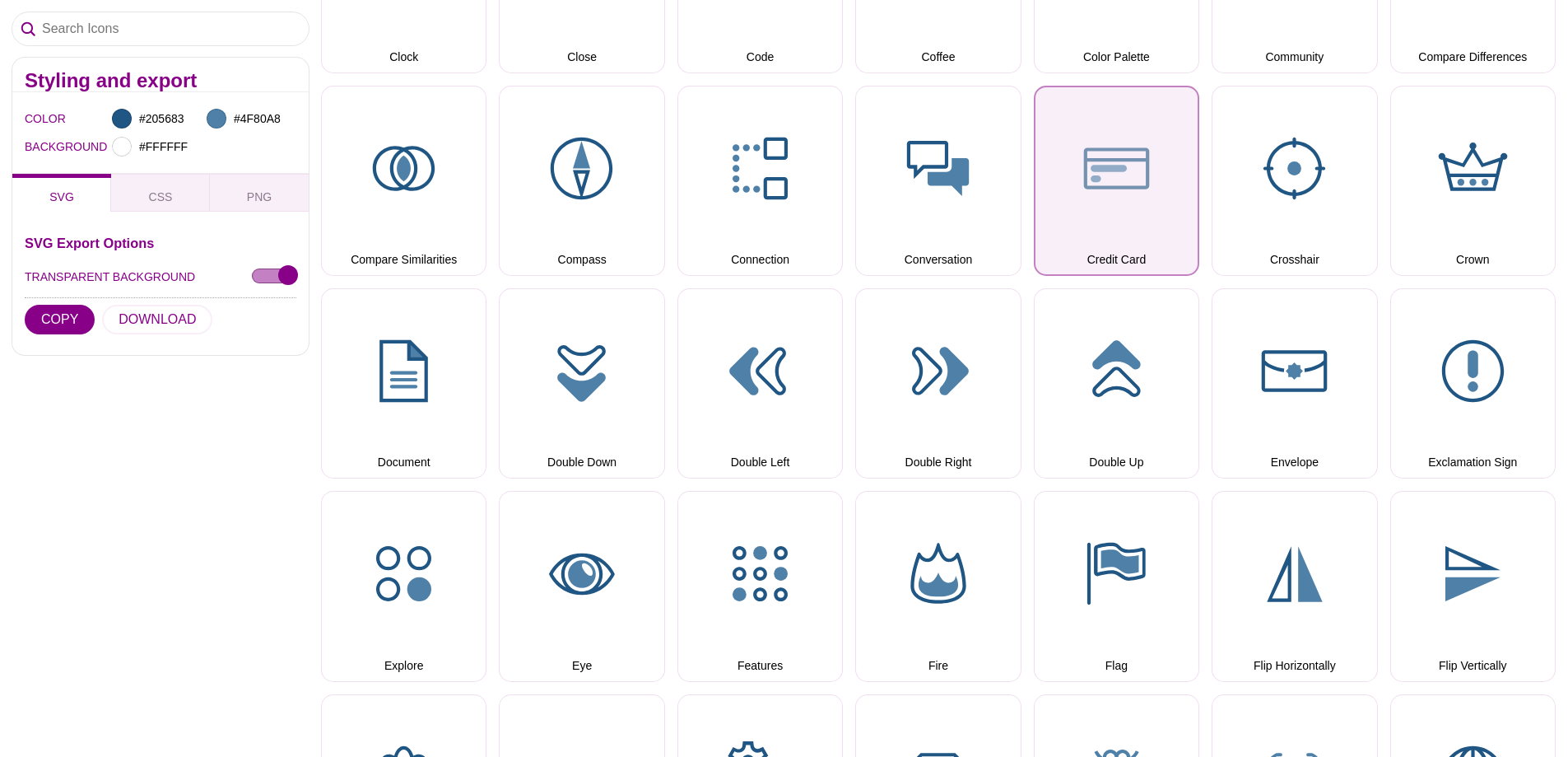
click at [1136, 215] on button "Credit Card" at bounding box center [1116, 181] width 165 height 190
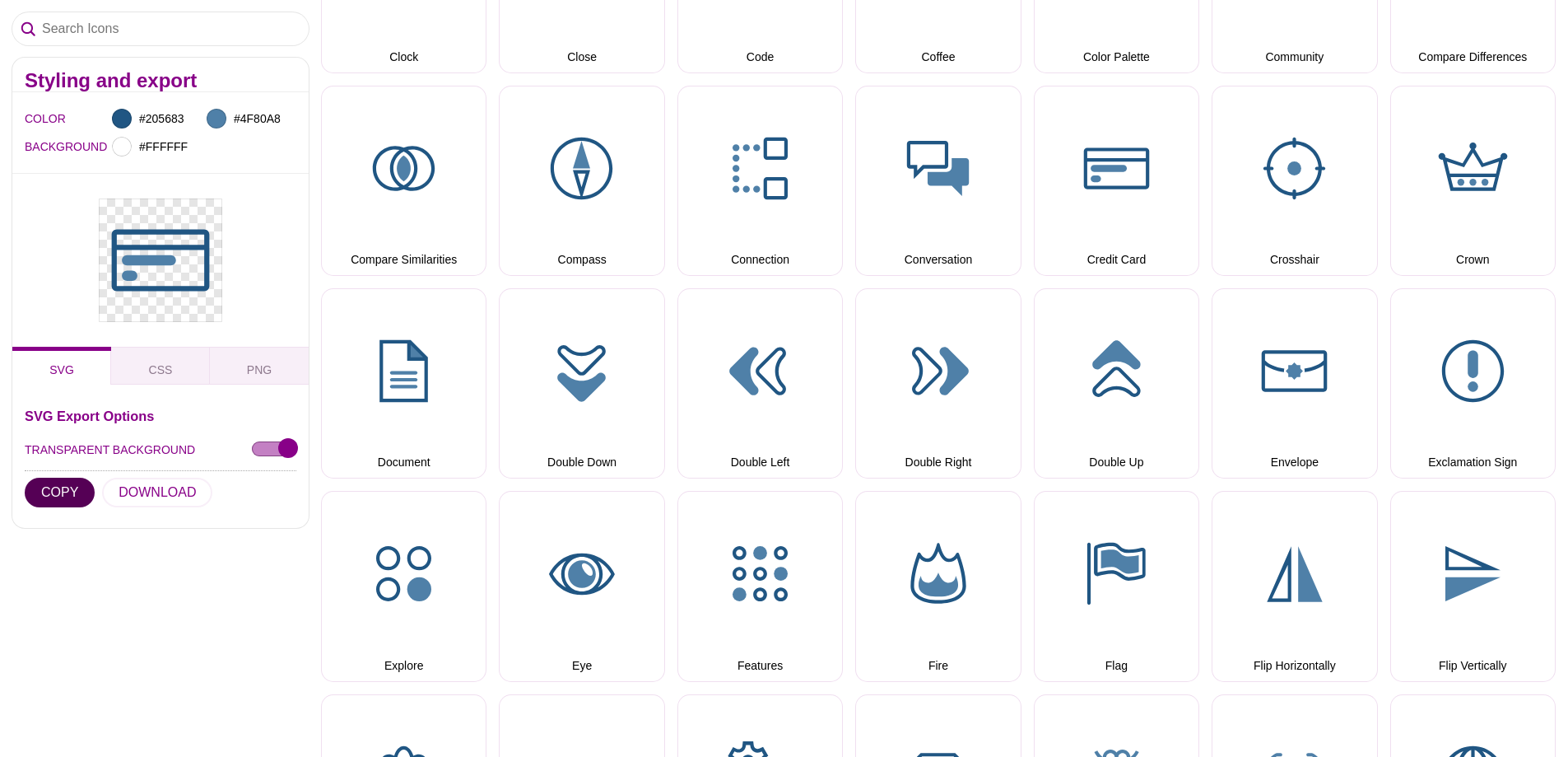
click at [48, 492] on button "COPY" at bounding box center [60, 492] width 70 height 29
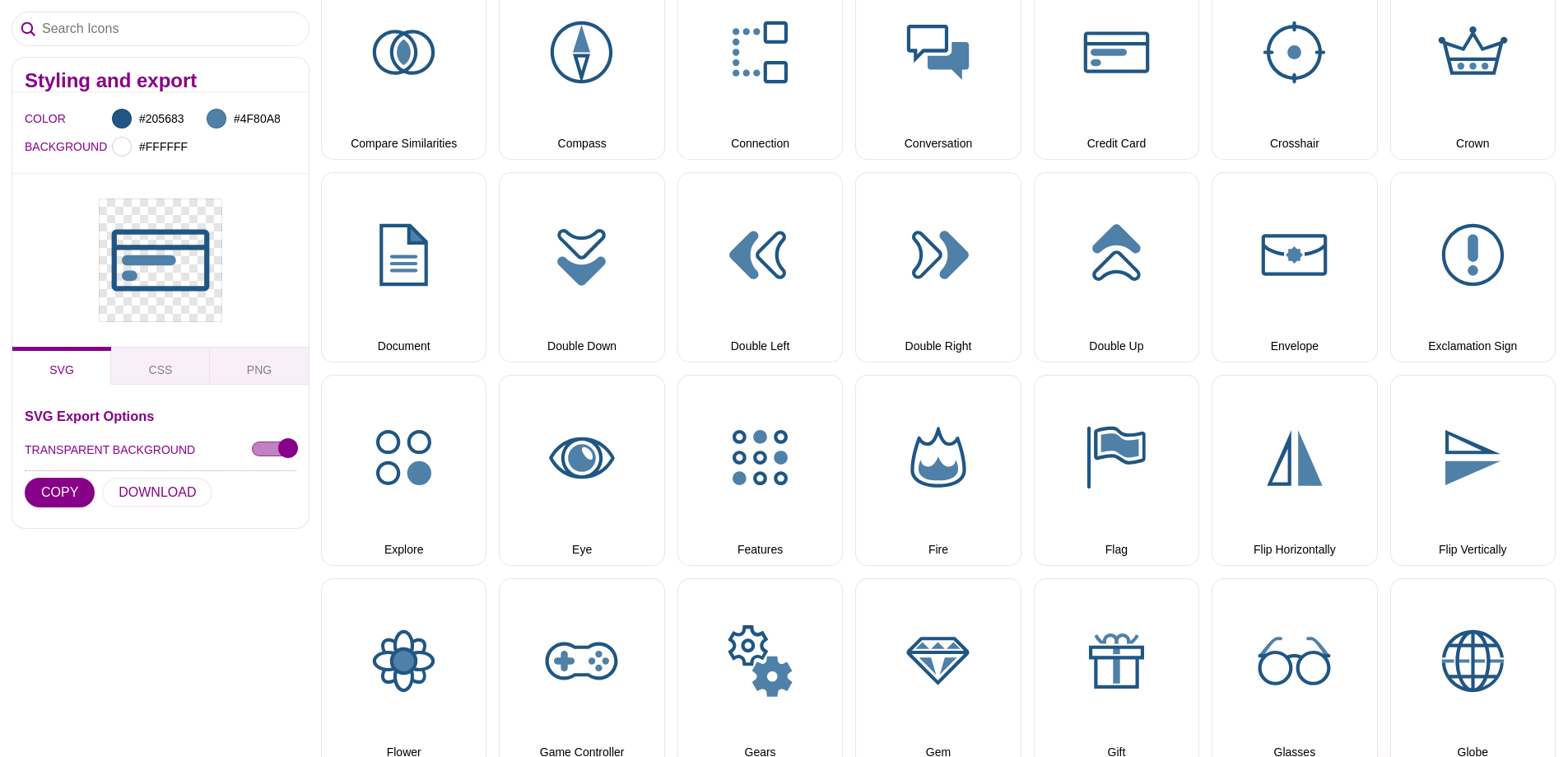
scroll to position [1400, 0]
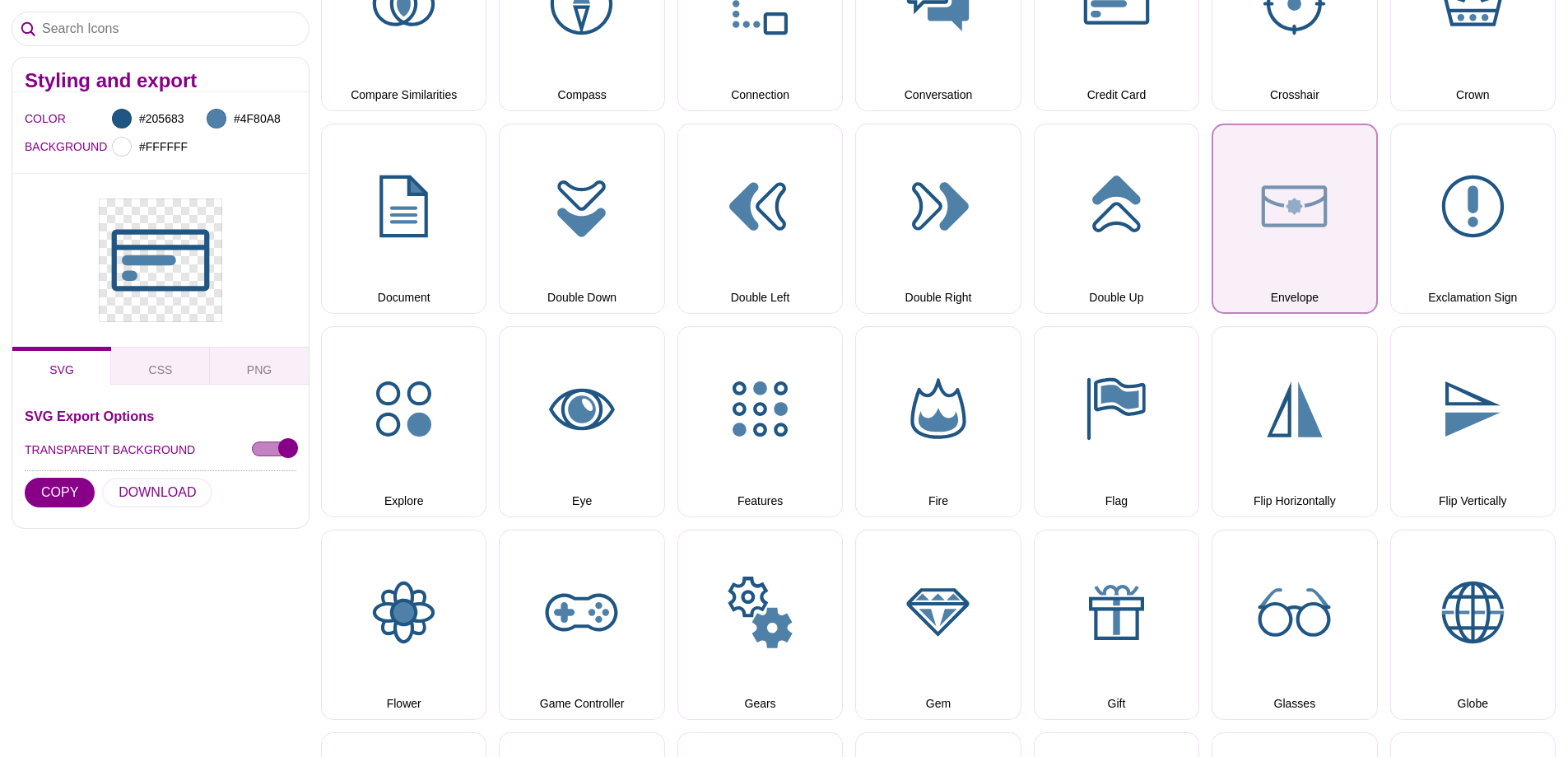
click at [1305, 214] on button "Envelope" at bounding box center [1294, 219] width 165 height 190
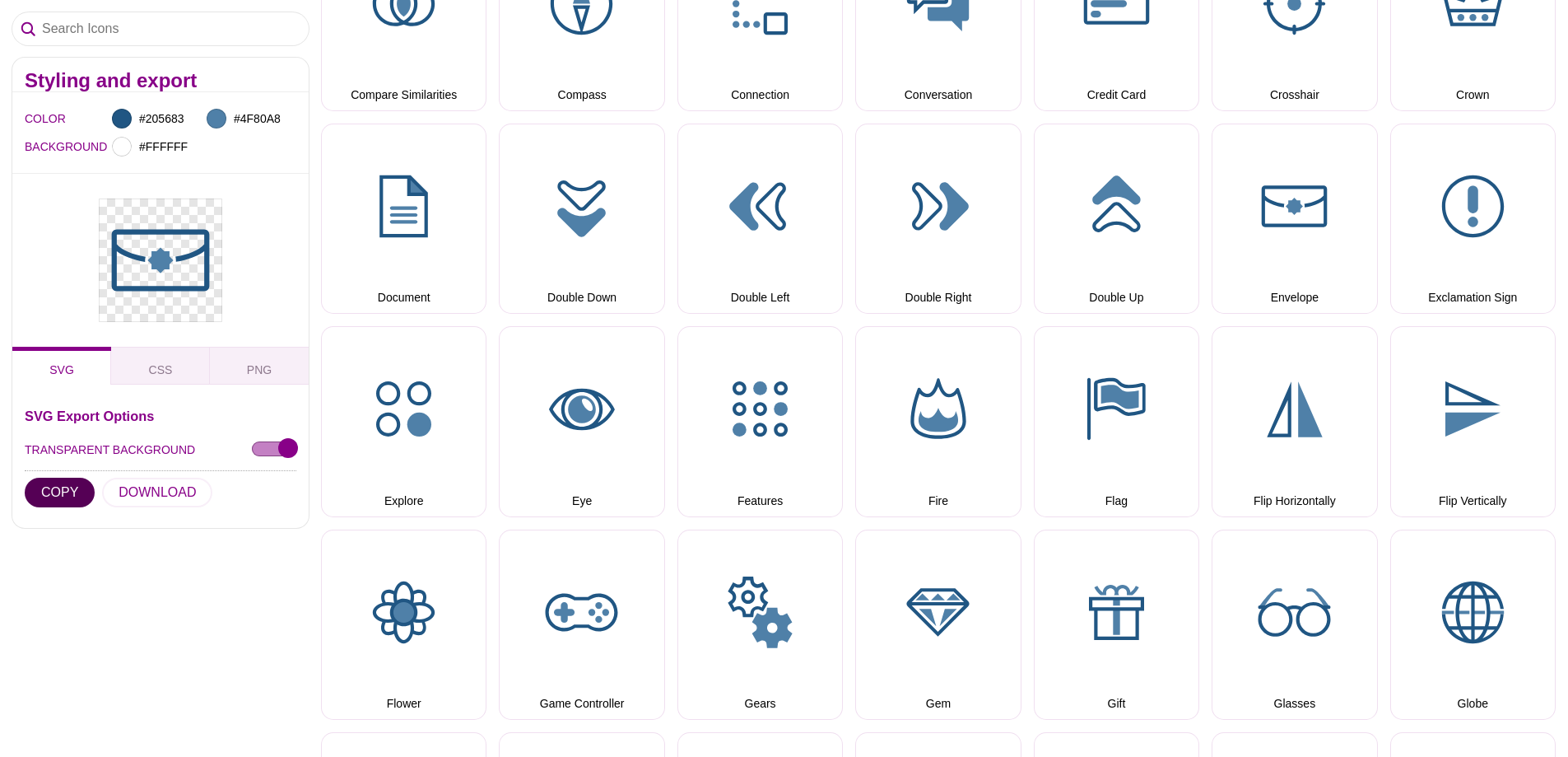
click at [57, 492] on button "COPY" at bounding box center [60, 492] width 70 height 29
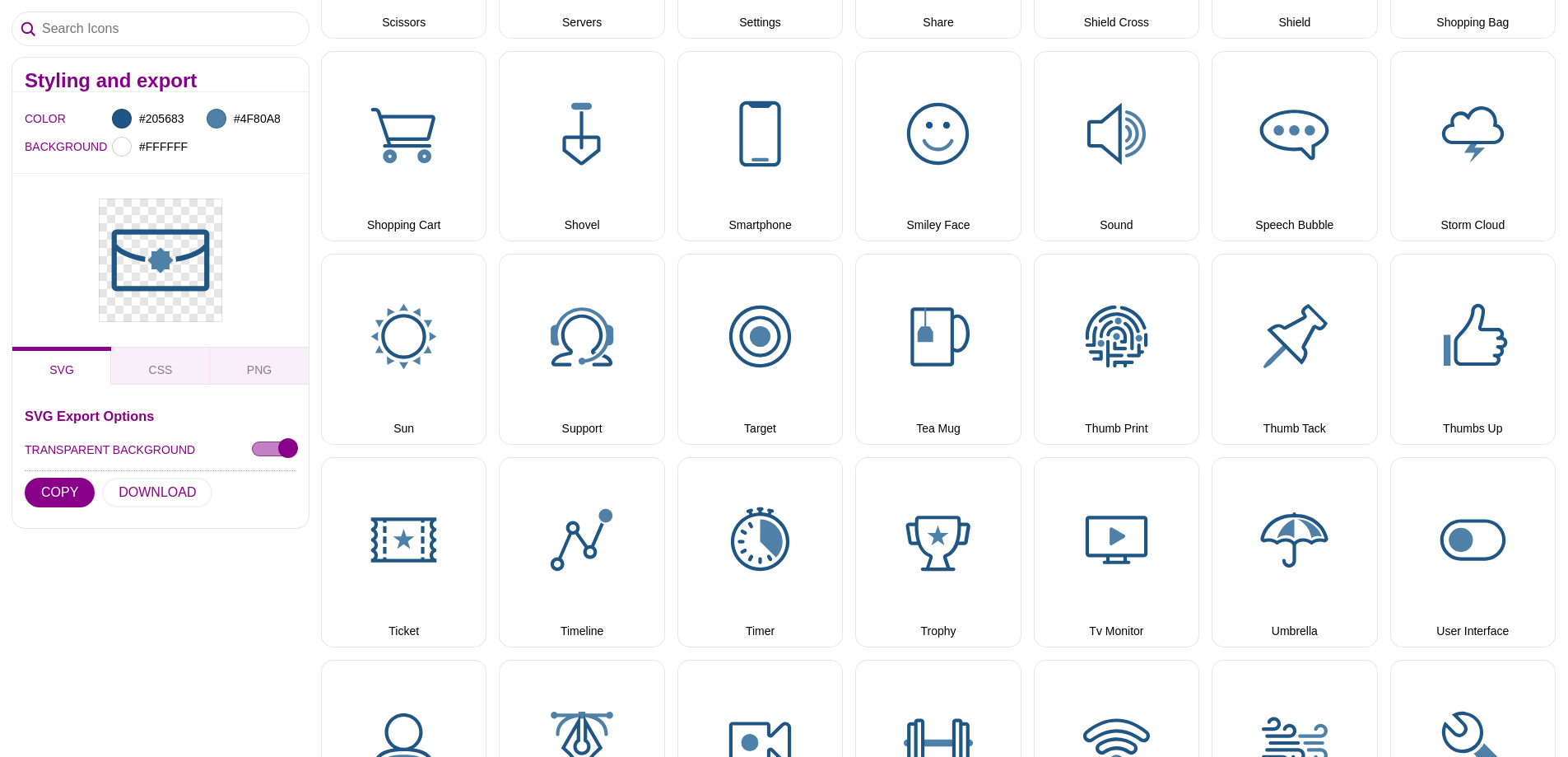
scroll to position [3705, 0]
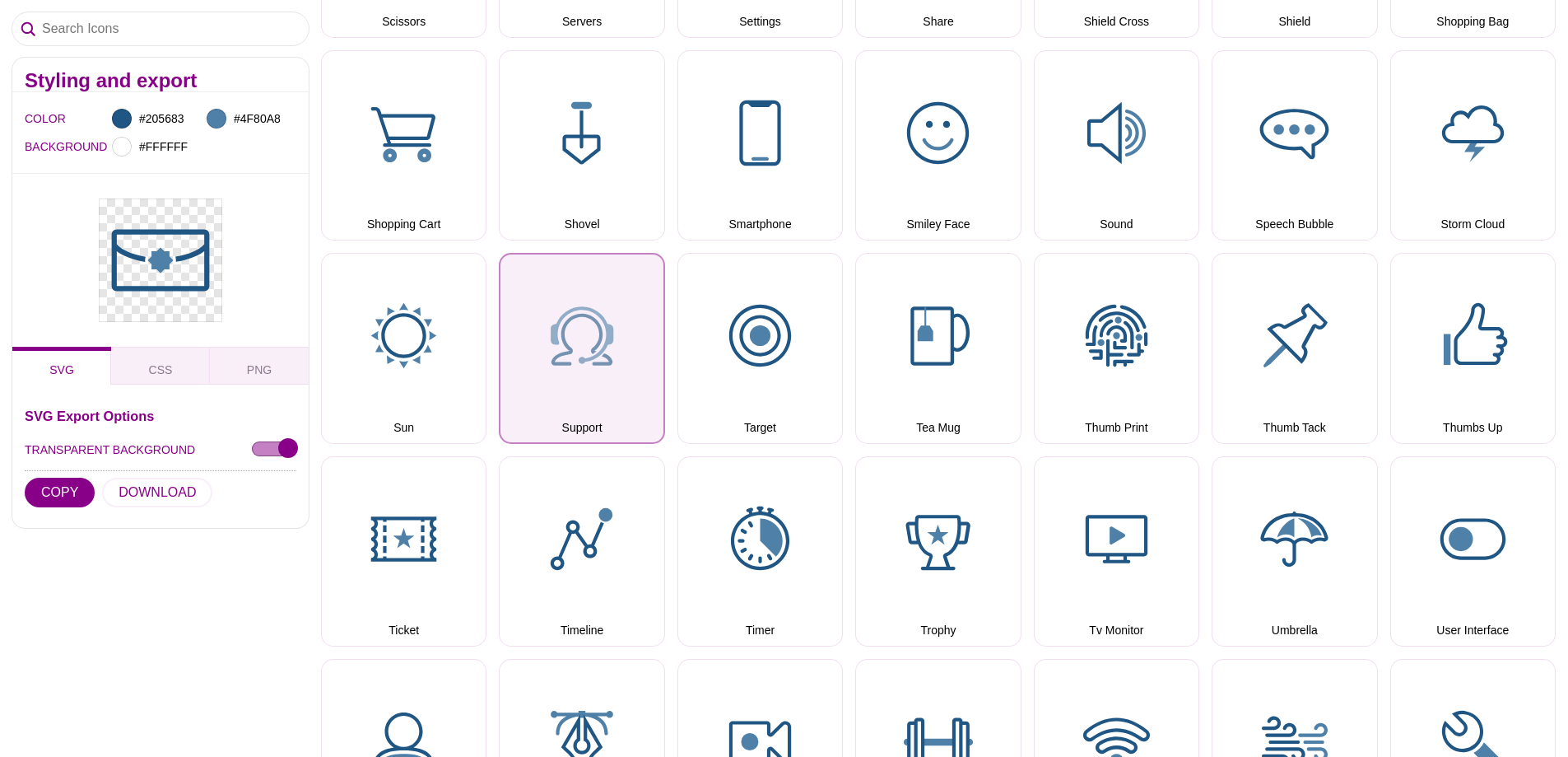
click at [606, 331] on button "Support" at bounding box center [581, 348] width 165 height 190
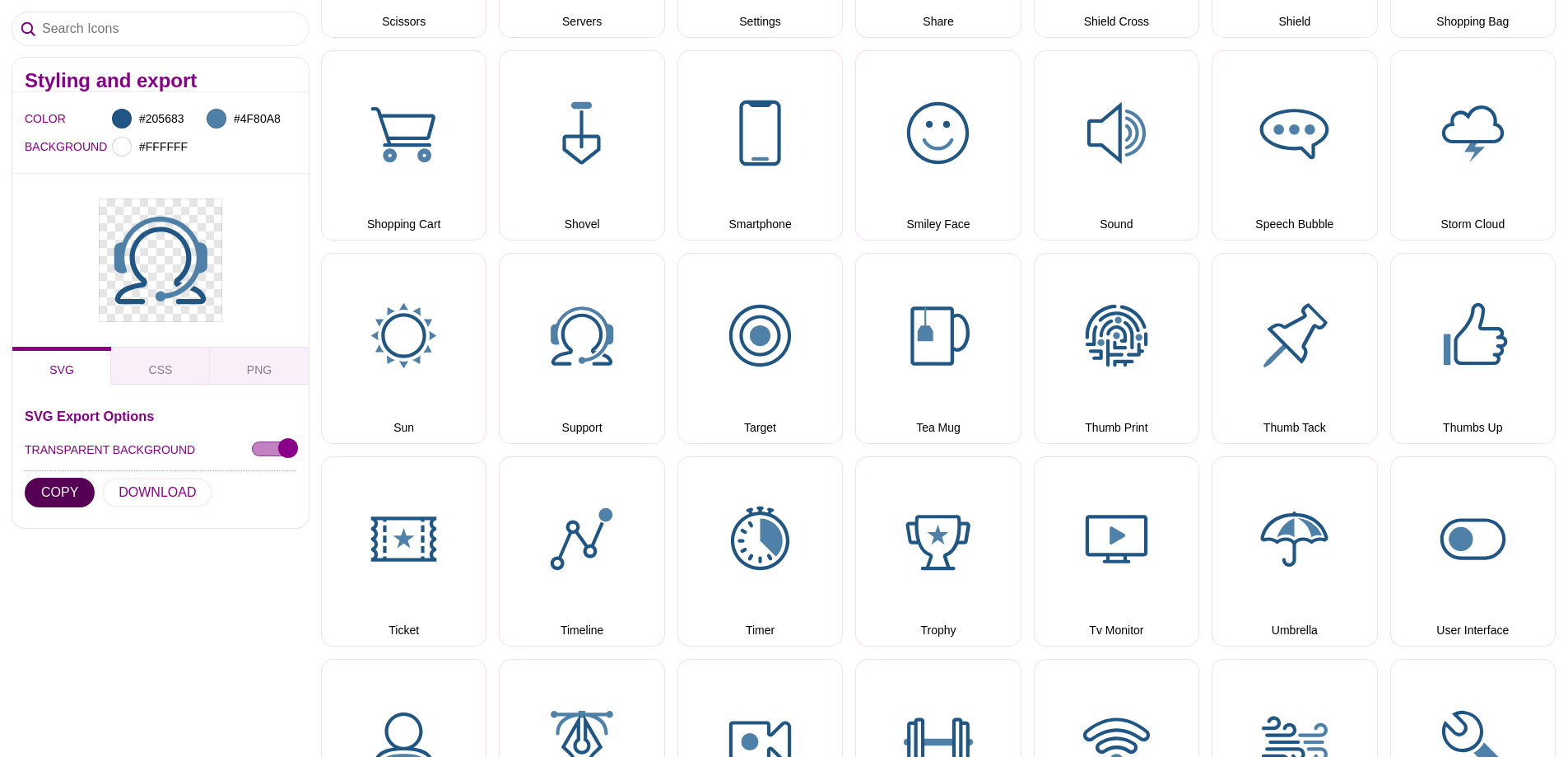
click at [42, 488] on button "COPY" at bounding box center [60, 492] width 70 height 29
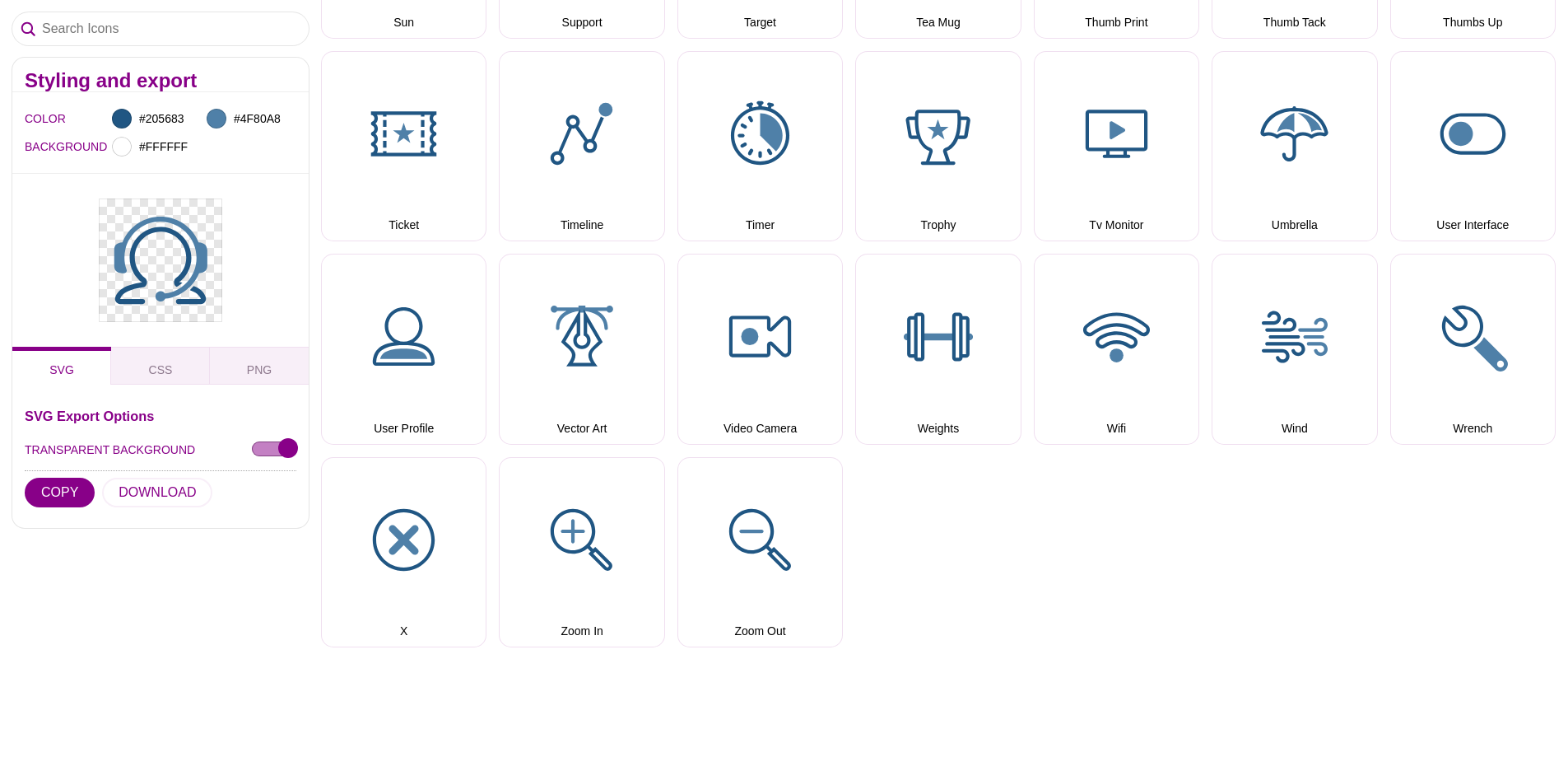
scroll to position [4117, 0]
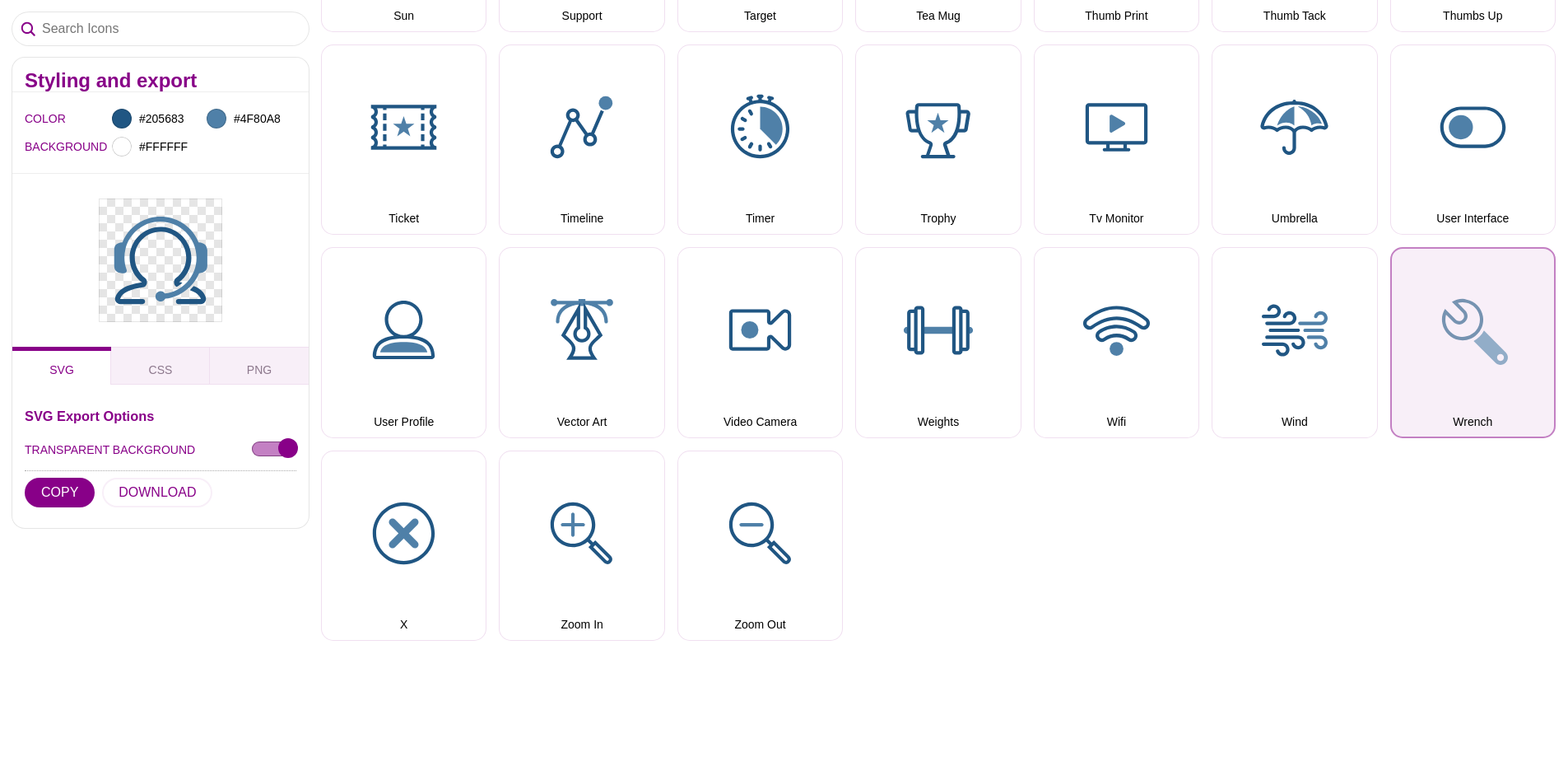
click at [1433, 350] on button "Wrench" at bounding box center [1473, 343] width 165 height 190
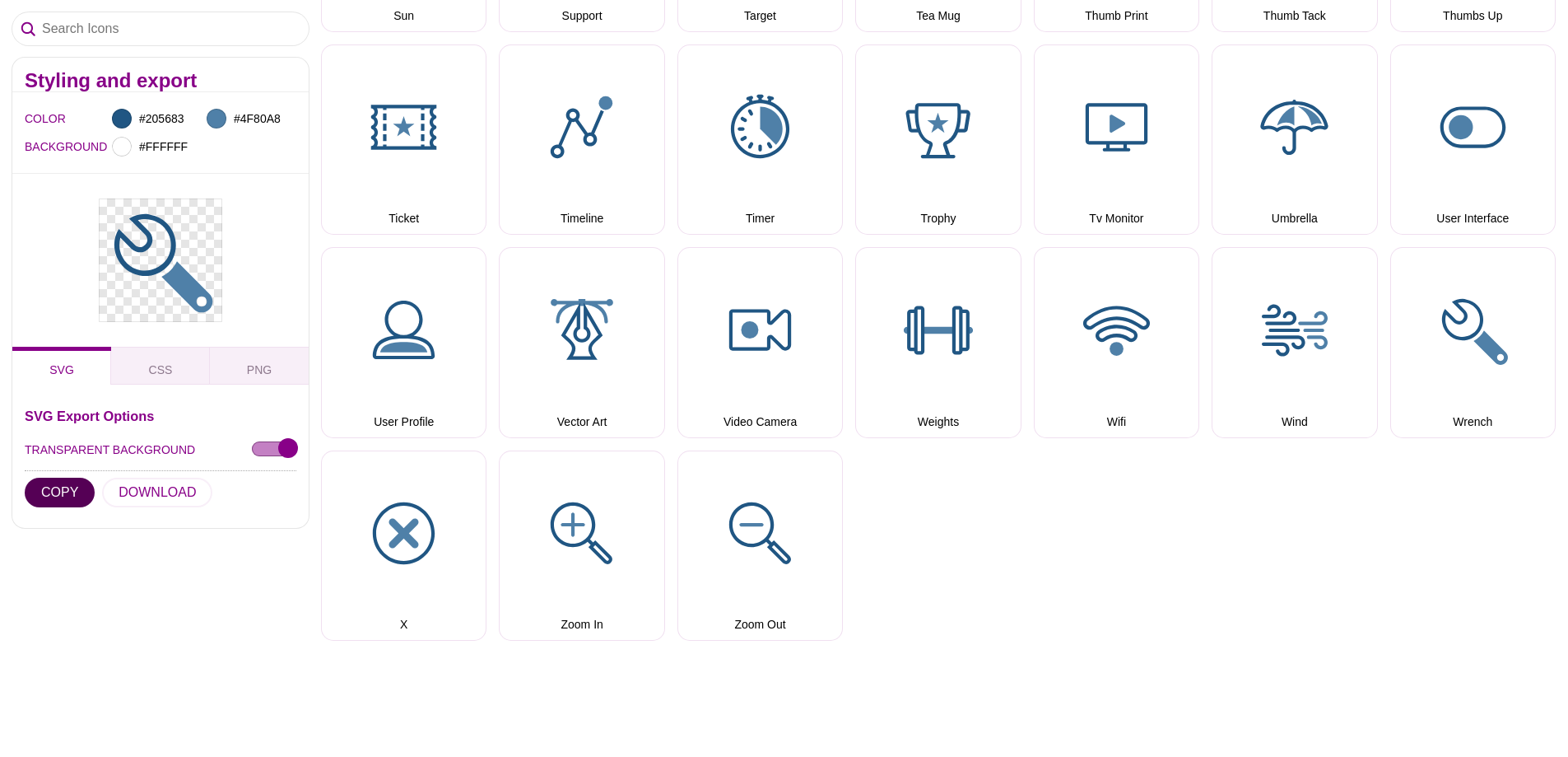
drag, startPoint x: 62, startPoint y: 483, endPoint x: 57, endPoint y: 517, distance: 34.4
click at [62, 483] on button "COPY" at bounding box center [60, 492] width 70 height 29
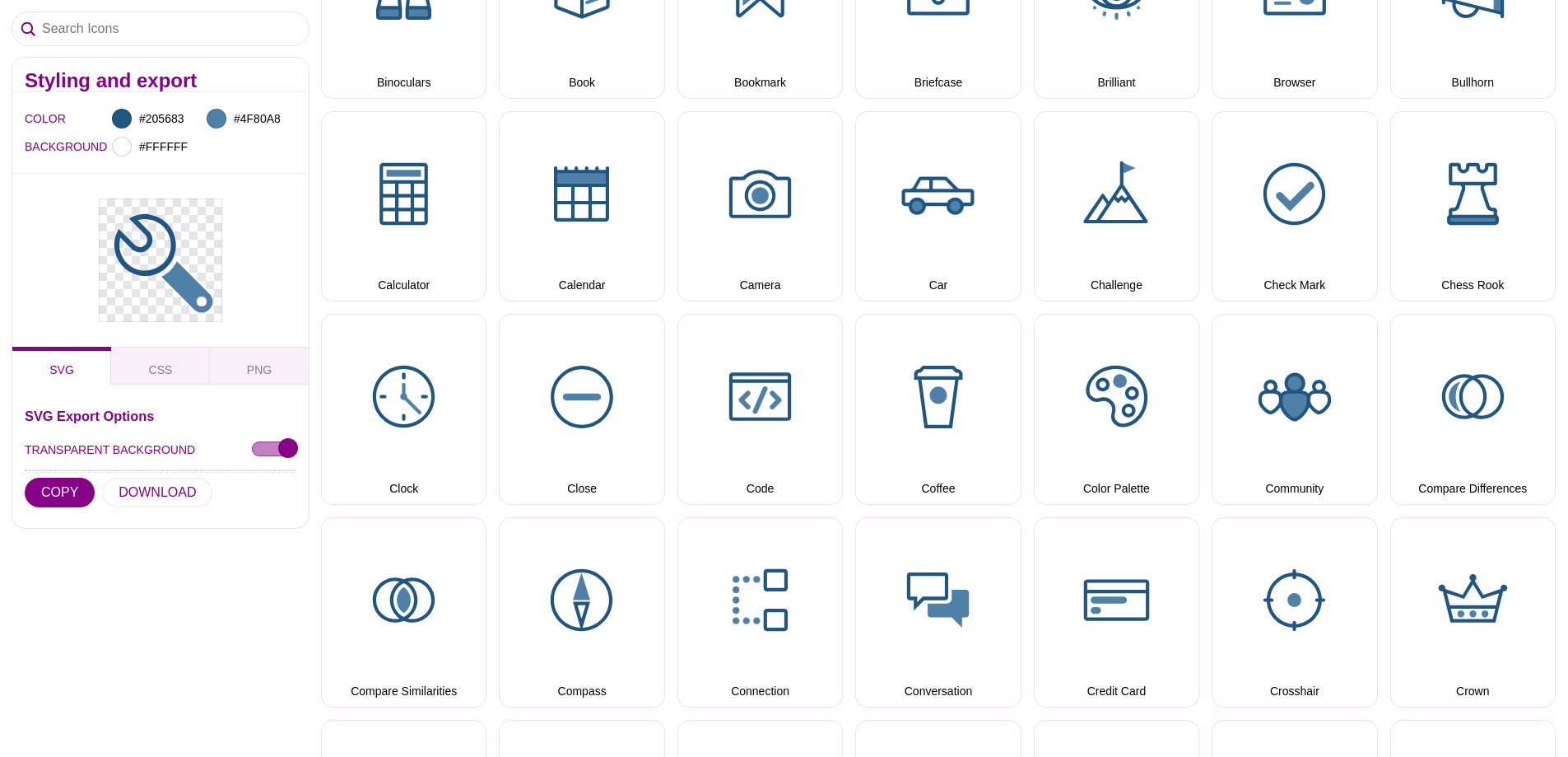
scroll to position [824, 0]
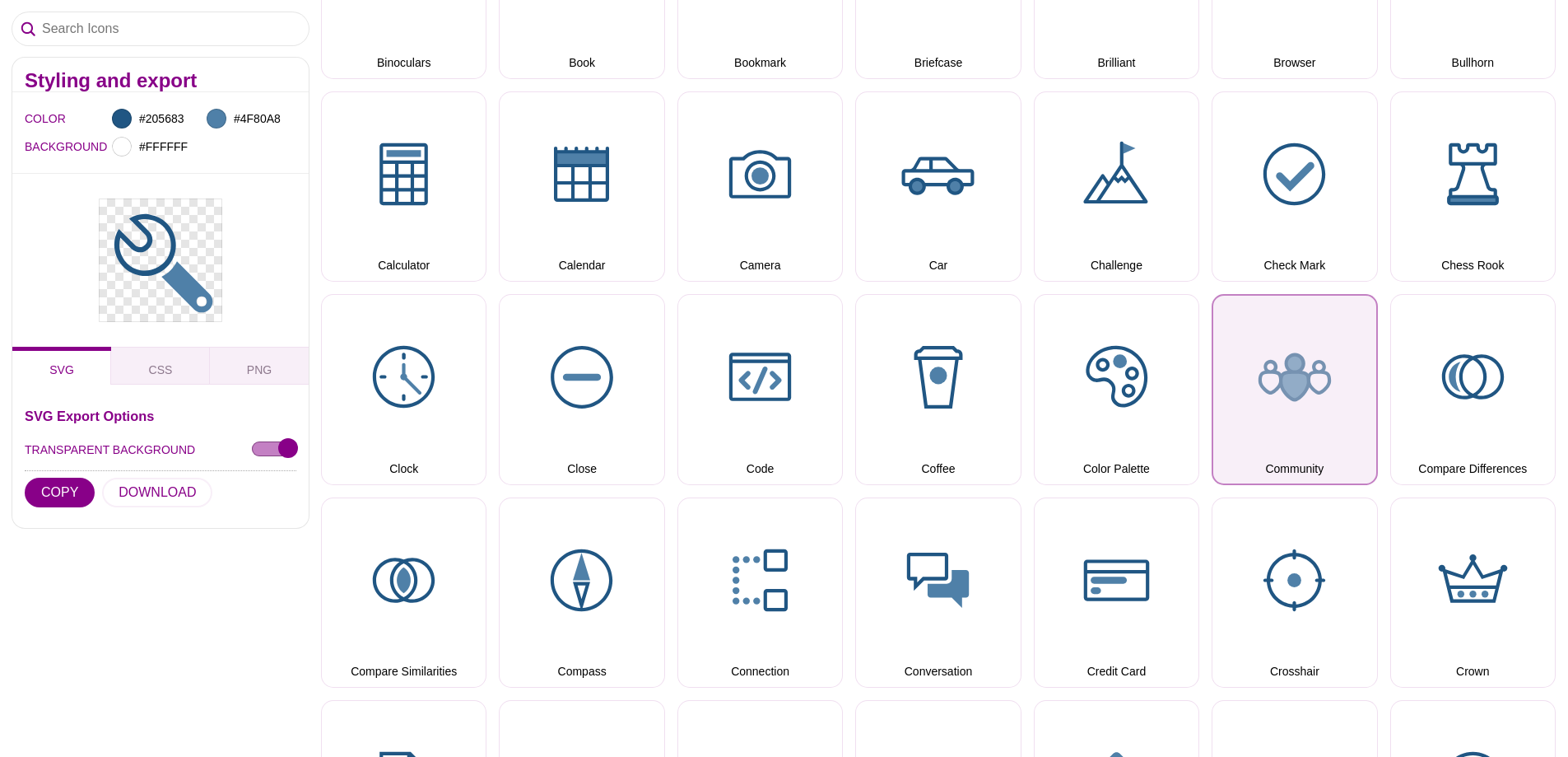
click at [1272, 382] on button "Community" at bounding box center [1294, 389] width 165 height 190
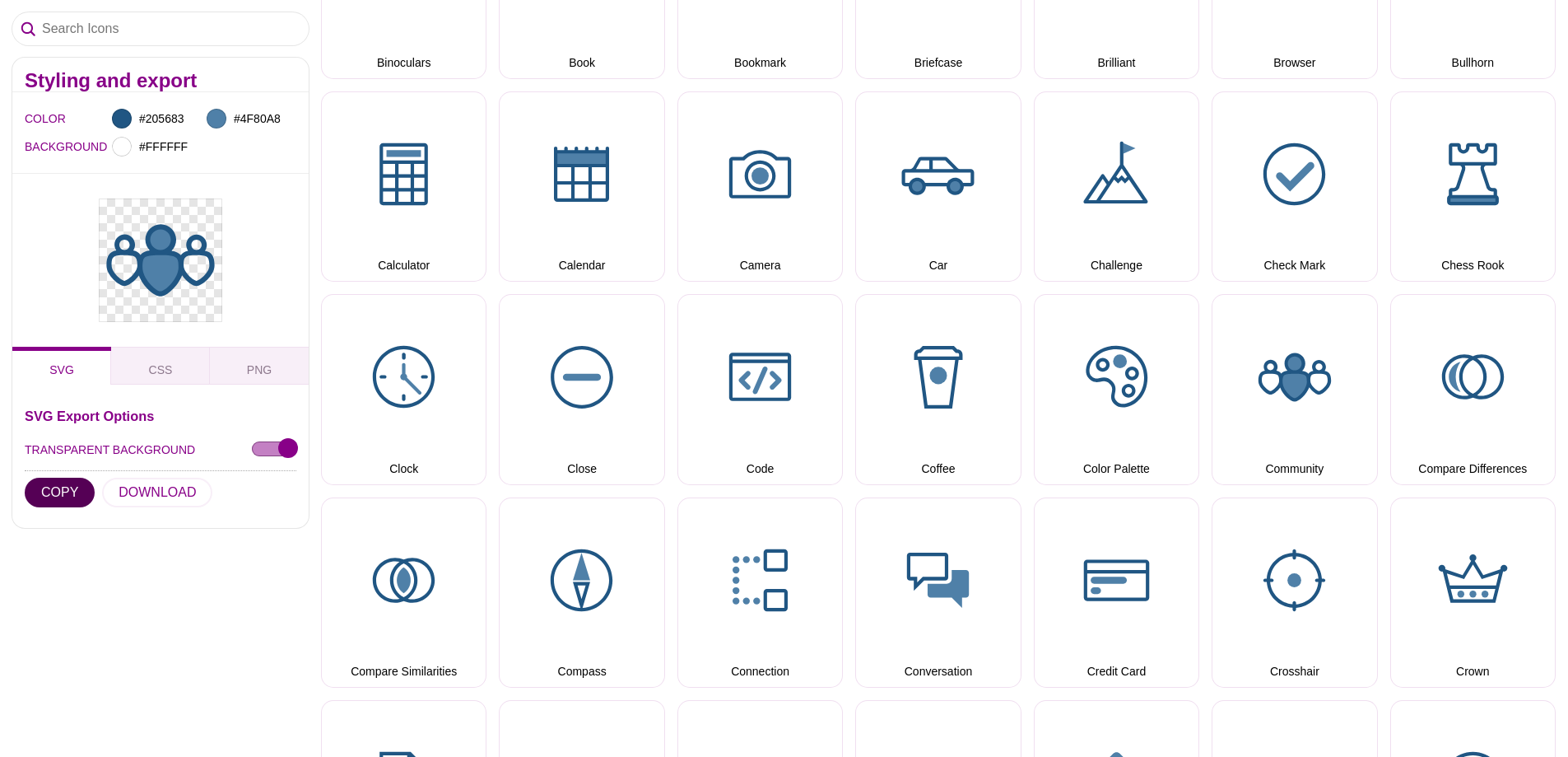
click at [47, 488] on button "COPY" at bounding box center [60, 492] width 70 height 29
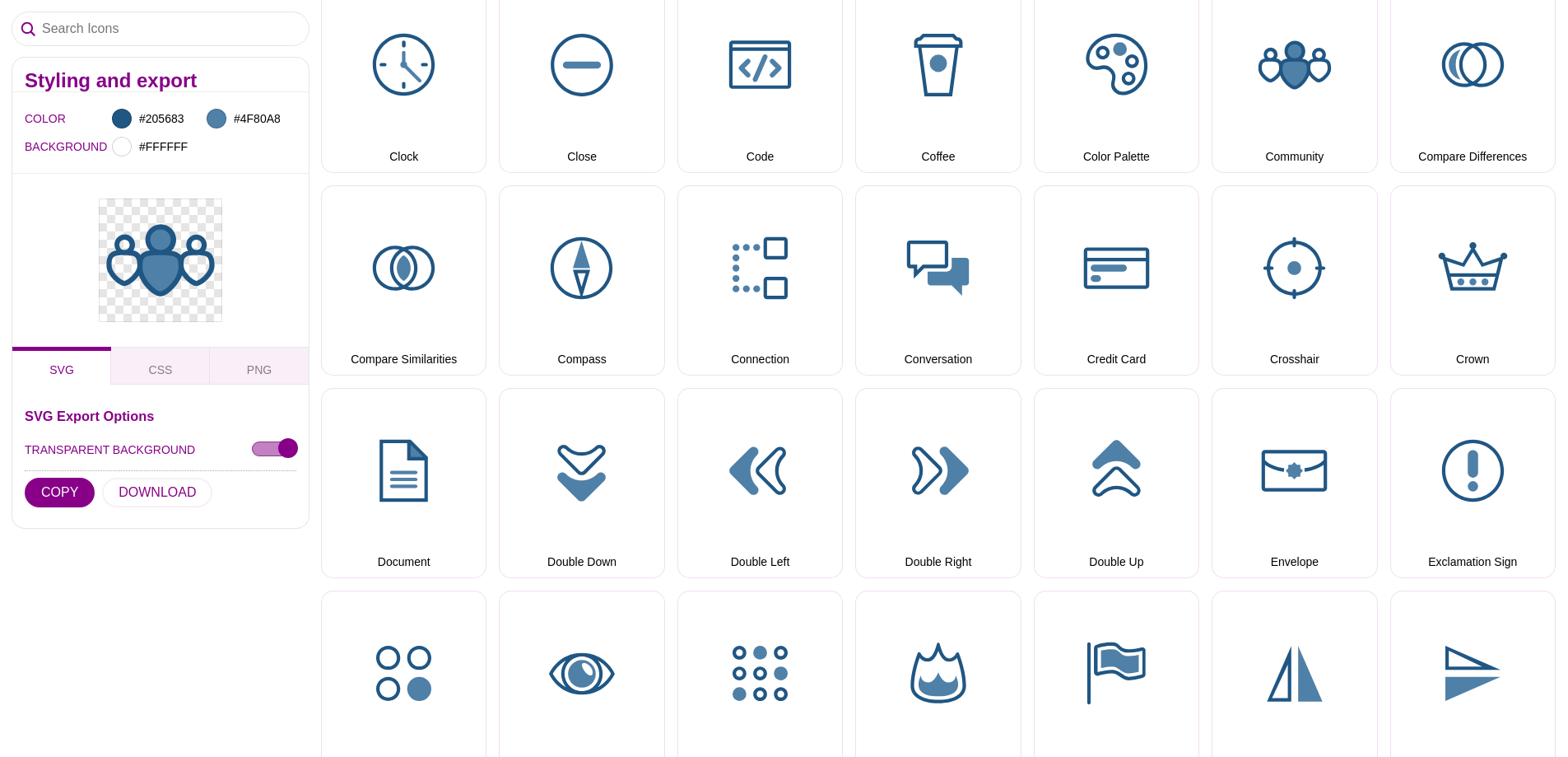
scroll to position [1235, 0]
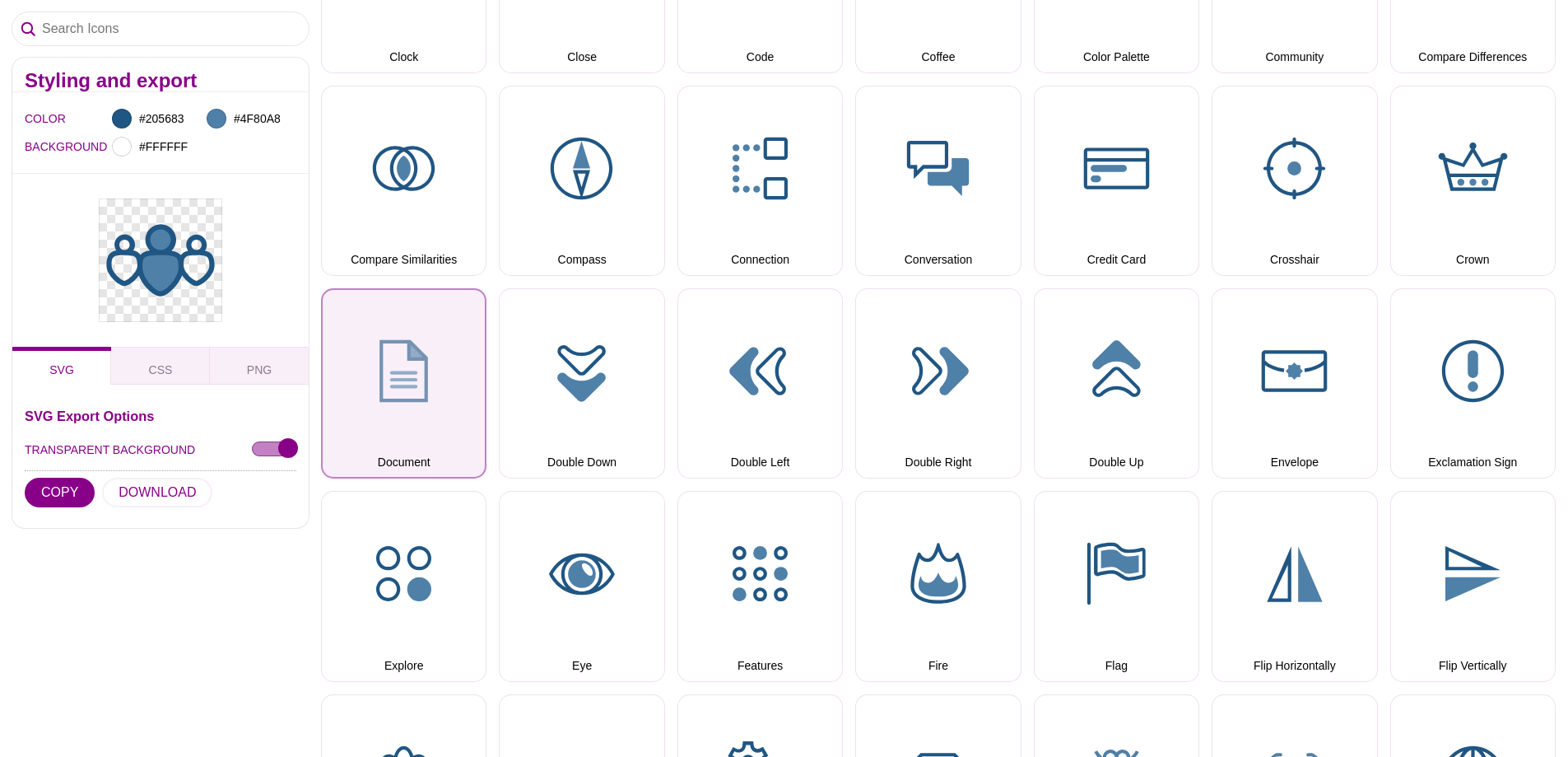
click at [396, 384] on button "Document" at bounding box center [403, 383] width 165 height 190
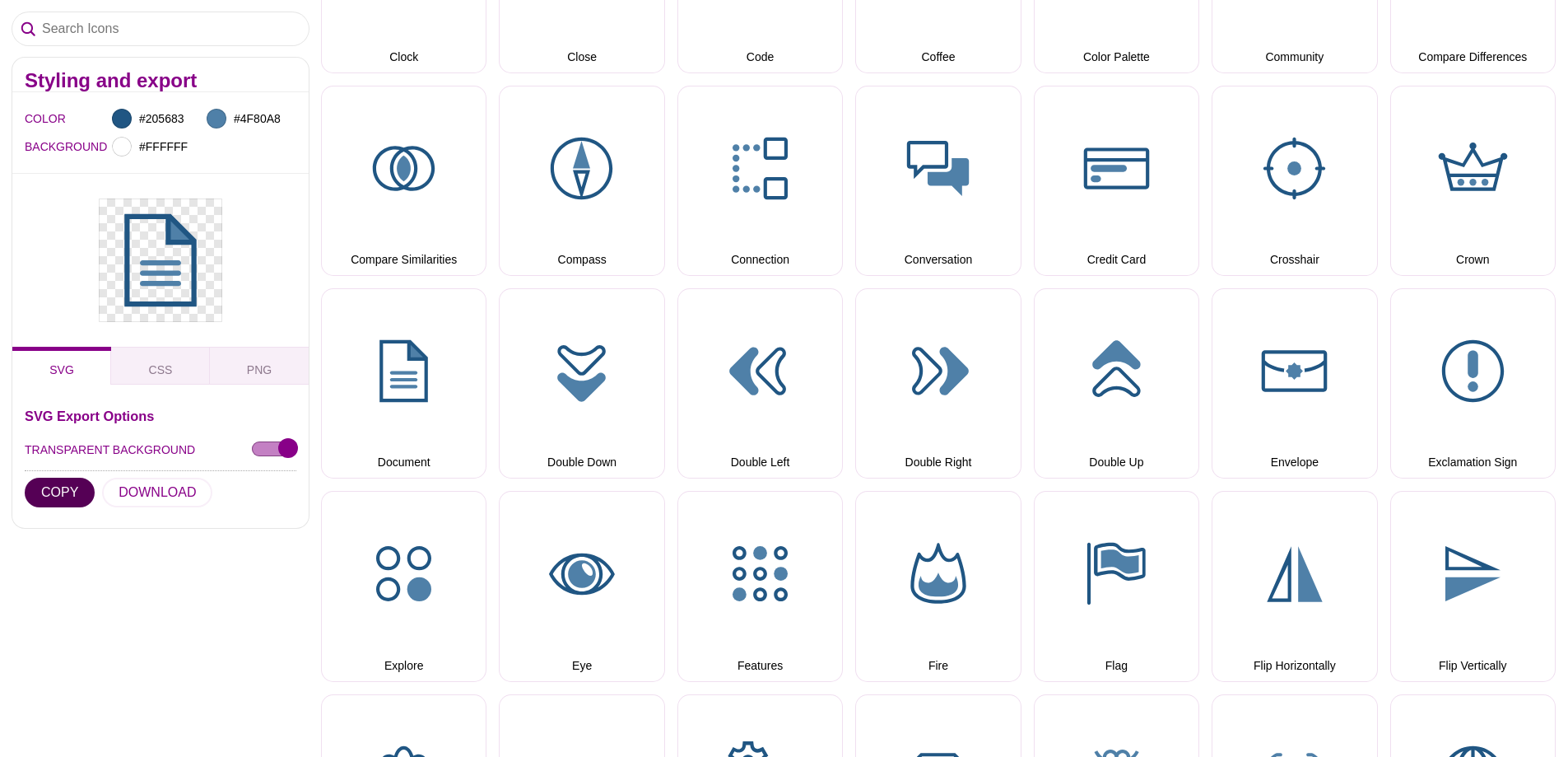
click at [48, 489] on button "COPY" at bounding box center [60, 492] width 70 height 29
